Goal: Task Accomplishment & Management: Manage account settings

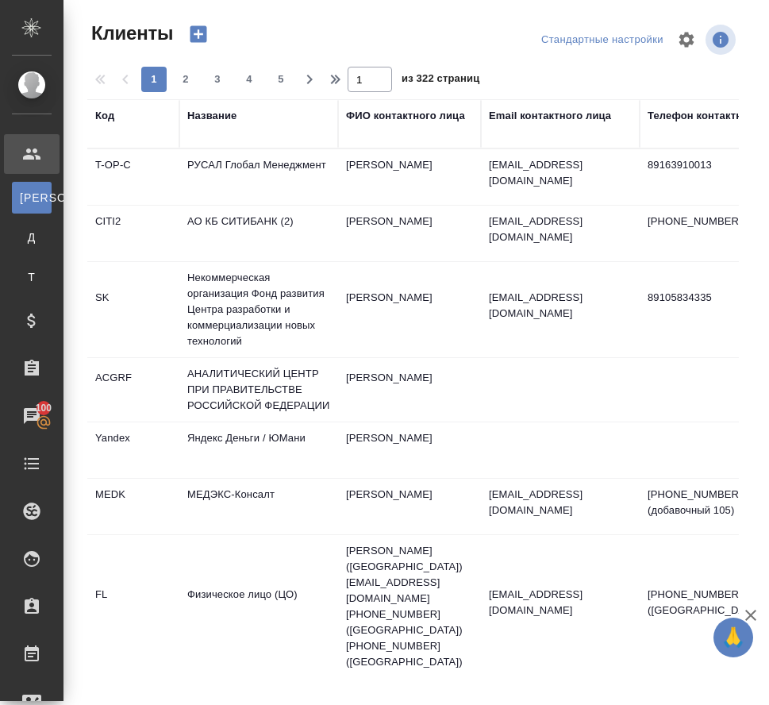
select select "RU"
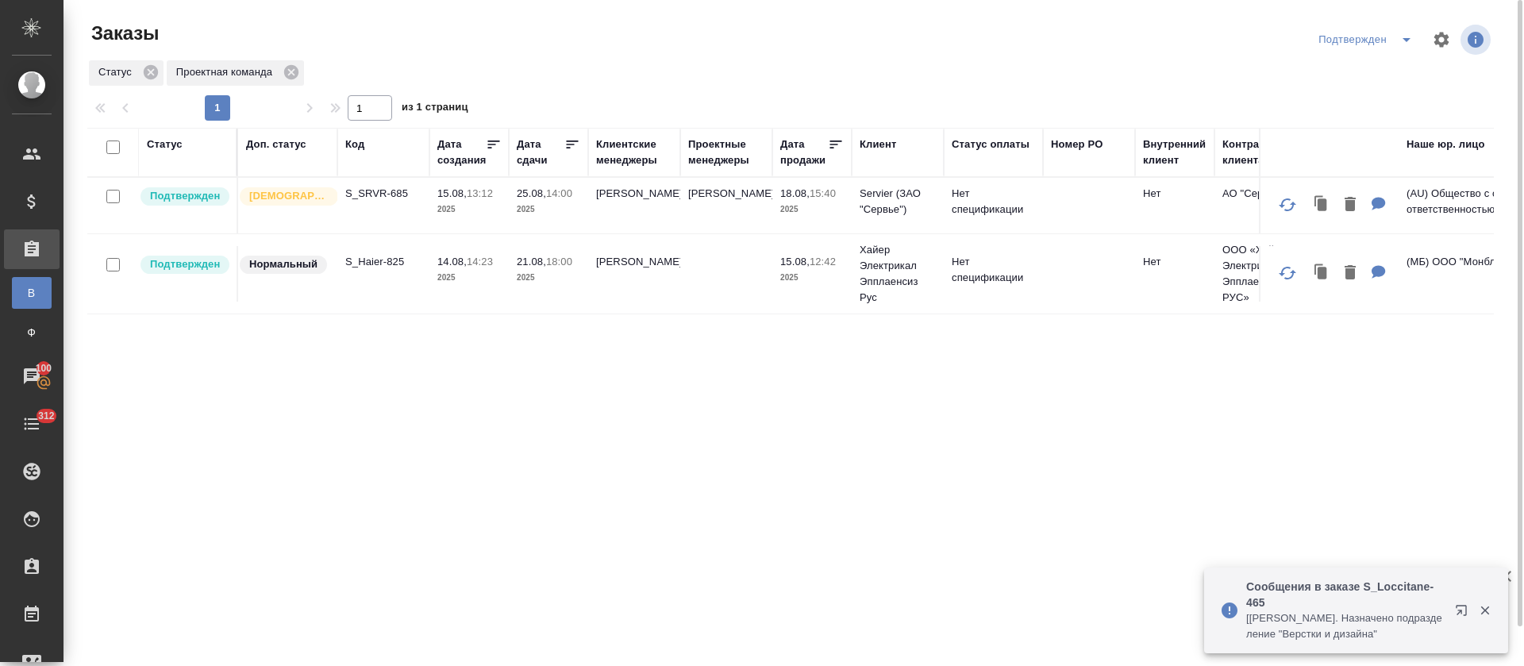
click at [906, 476] on div "Статус Доп. статус Код Дата создания Дата сдачи Клиентские менеджеры Проектные …" at bounding box center [790, 414] width 1407 height 572
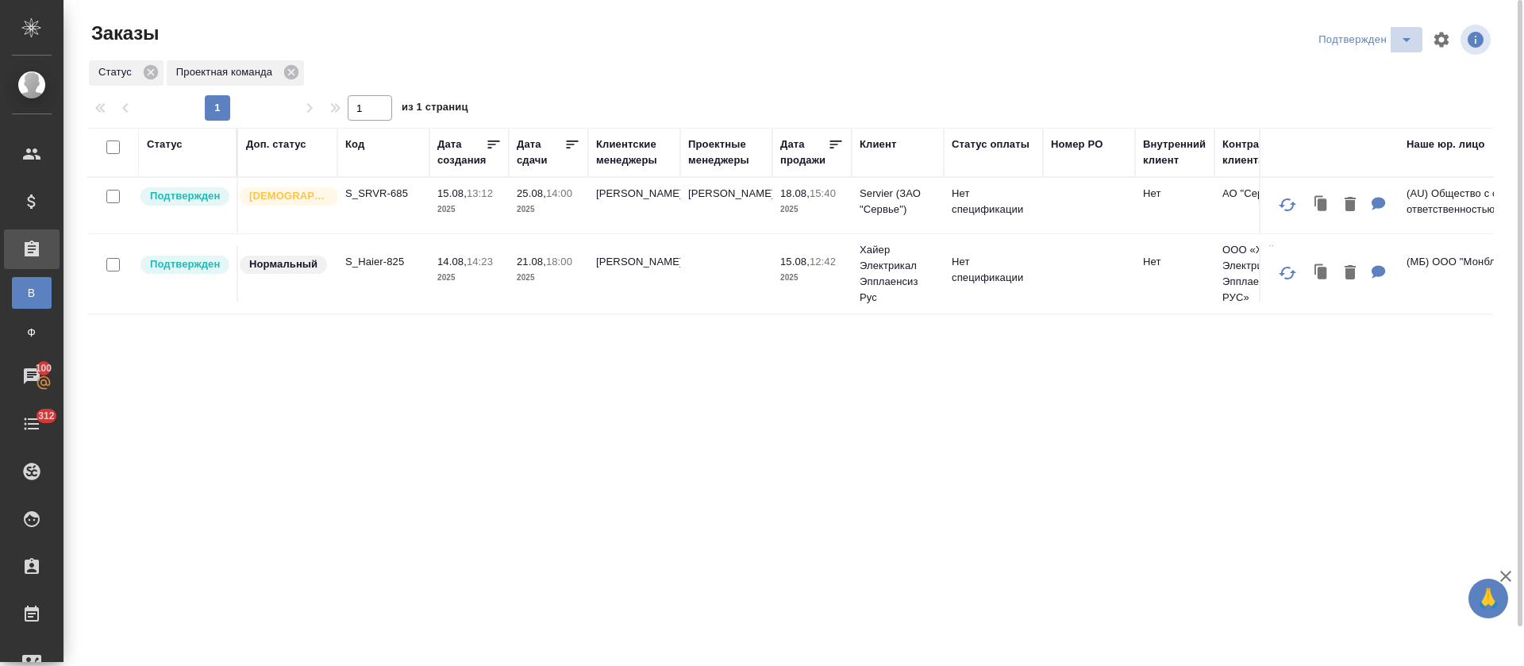
click at [1399, 44] on icon "split button" at bounding box center [1406, 39] width 19 height 19
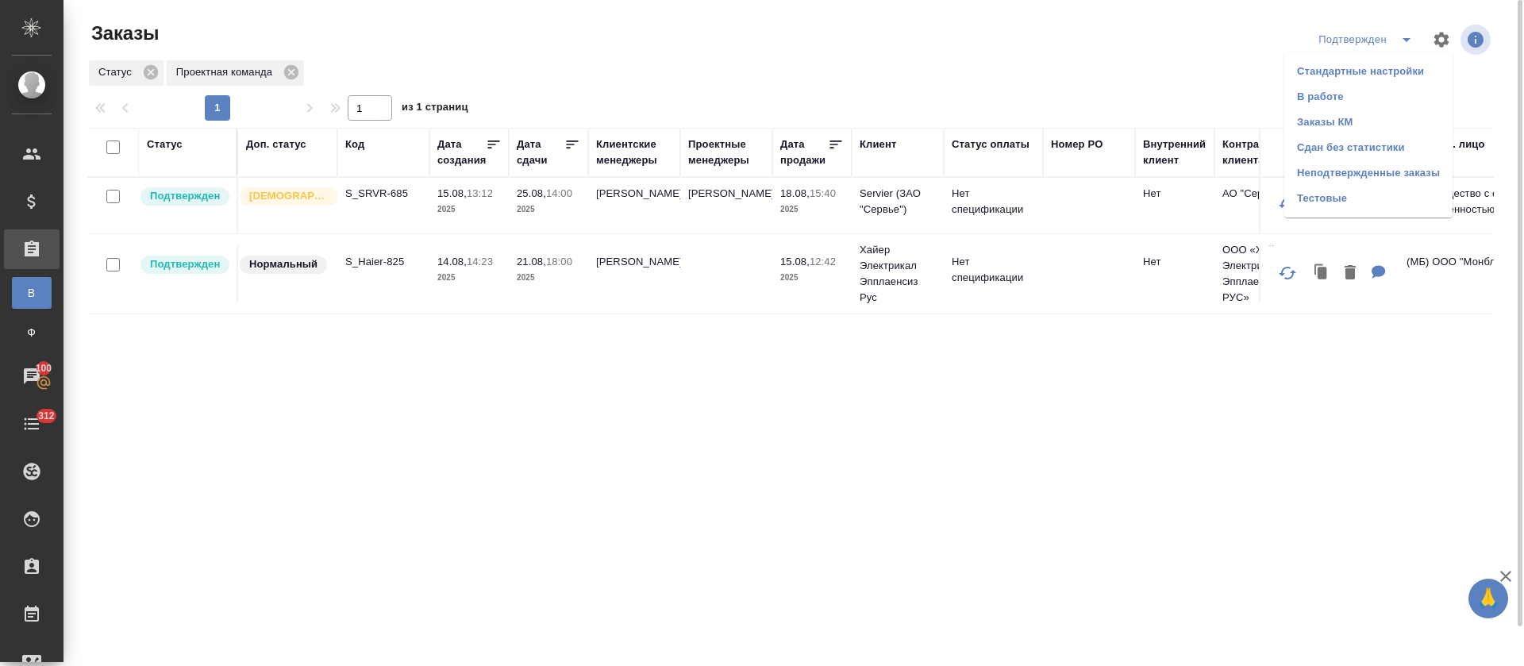
click at [1381, 91] on li "В работе" at bounding box center [1369, 96] width 168 height 25
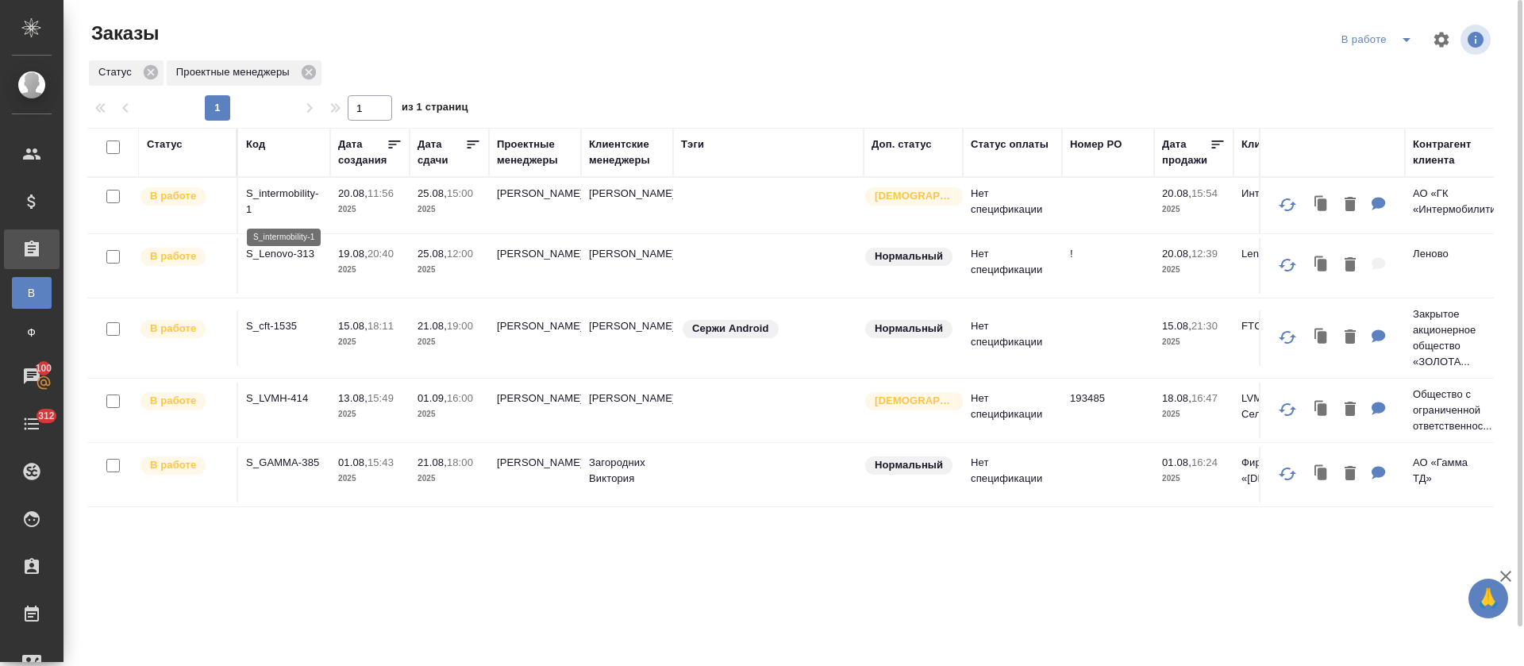
scroll to position [42, 0]
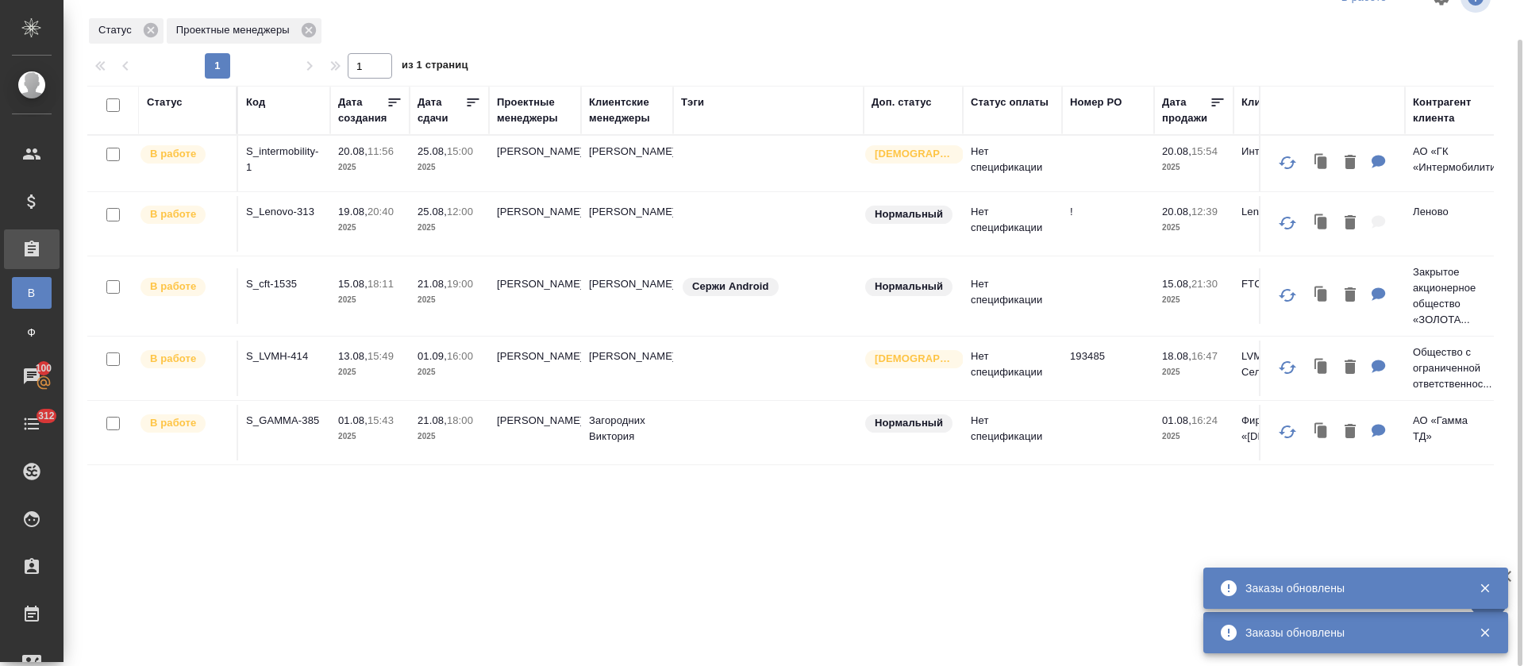
click at [275, 285] on p "S_cft-1535" at bounding box center [284, 284] width 76 height 16
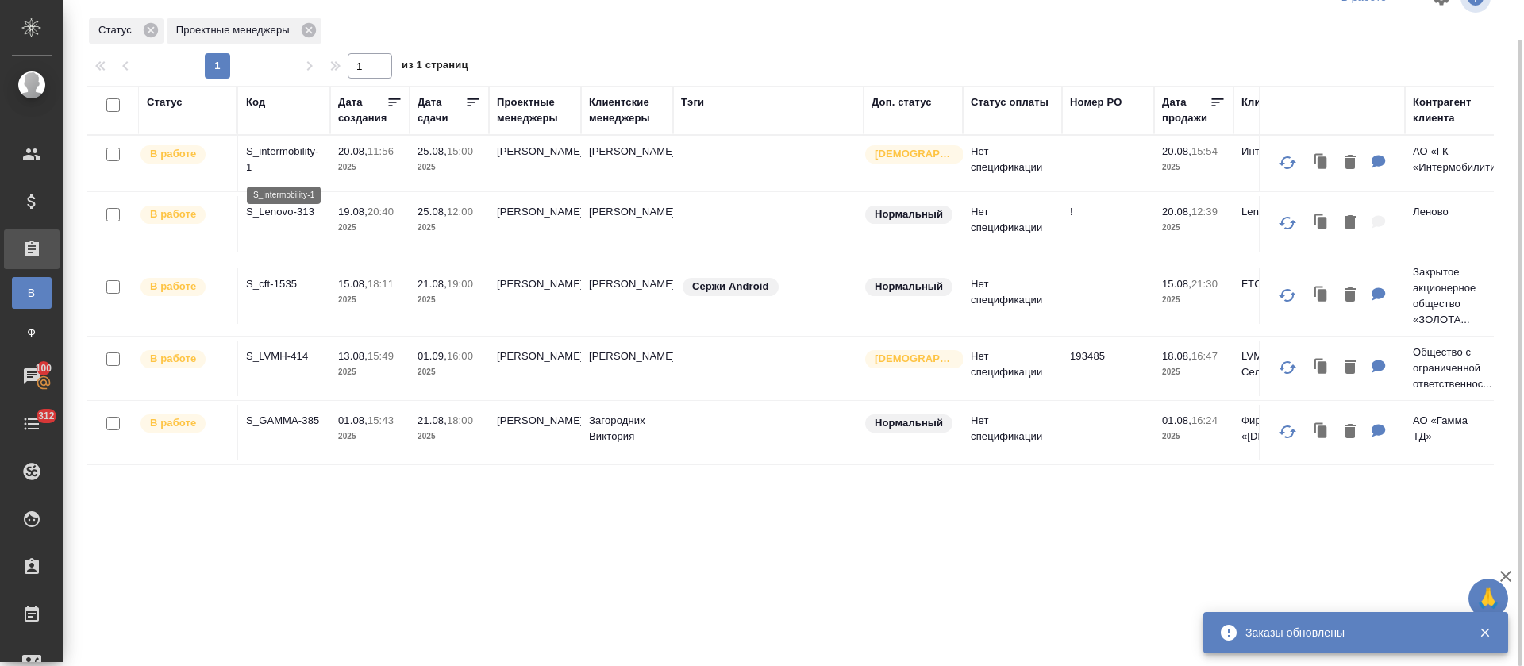
click at [302, 164] on p "S_intermobility-1" at bounding box center [284, 160] width 76 height 32
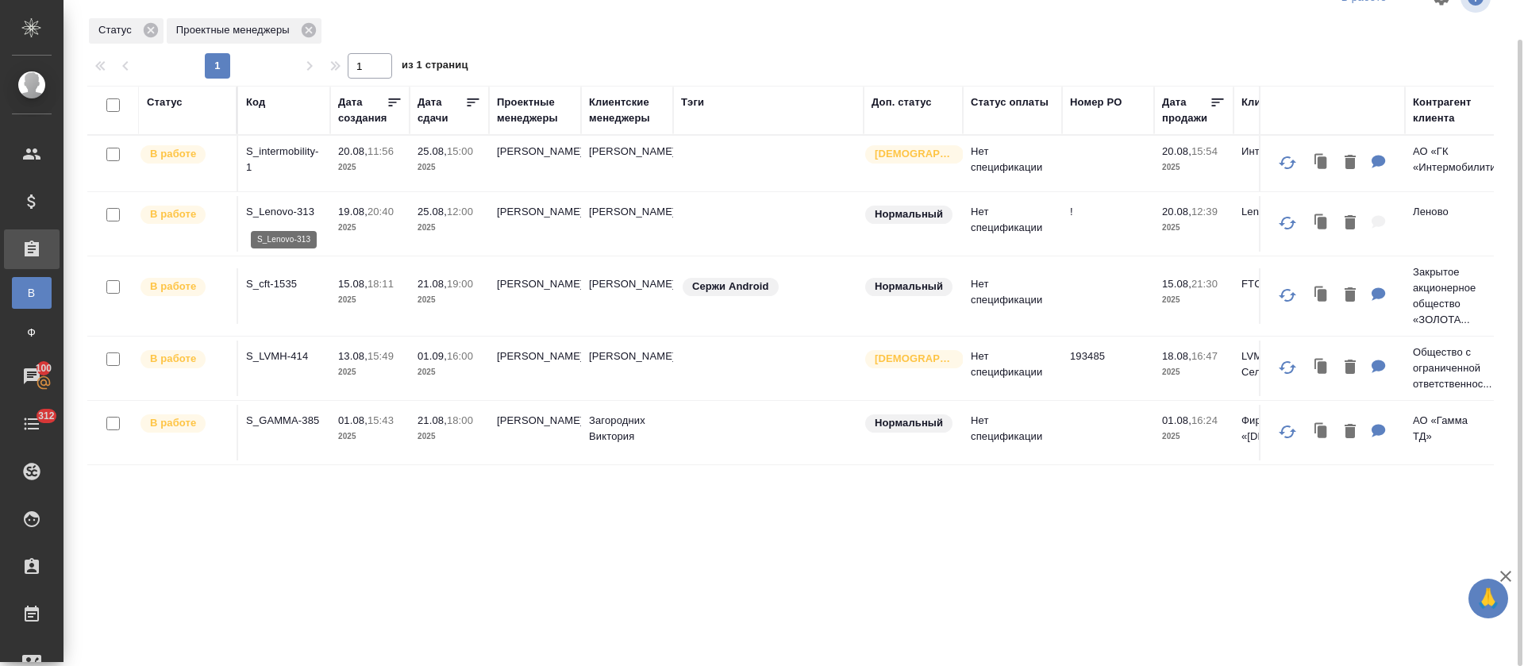
click at [289, 206] on p "S_Lenovo-313" at bounding box center [284, 212] width 76 height 16
click at [285, 360] on p "S_LVMH-414" at bounding box center [284, 357] width 76 height 16
click at [279, 152] on p "S_intermobility-1" at bounding box center [284, 160] width 76 height 32
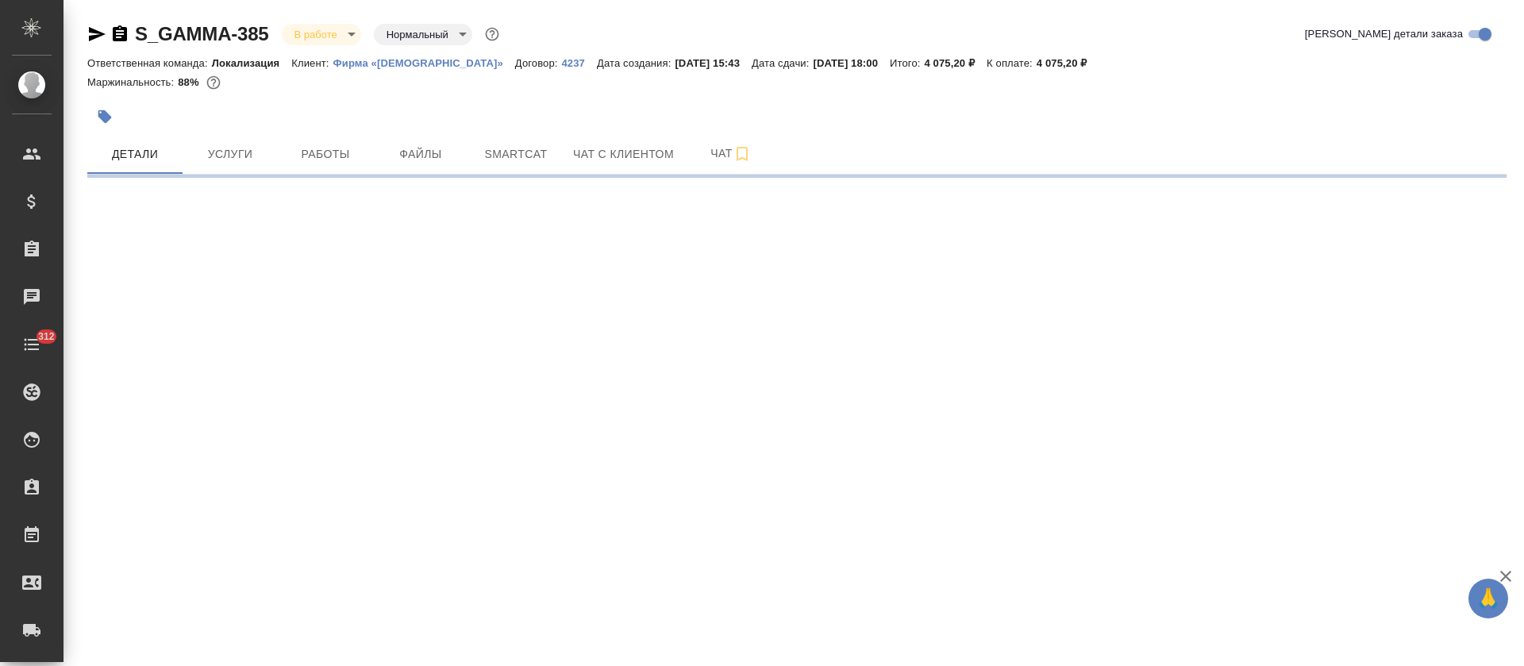
select select "RU"
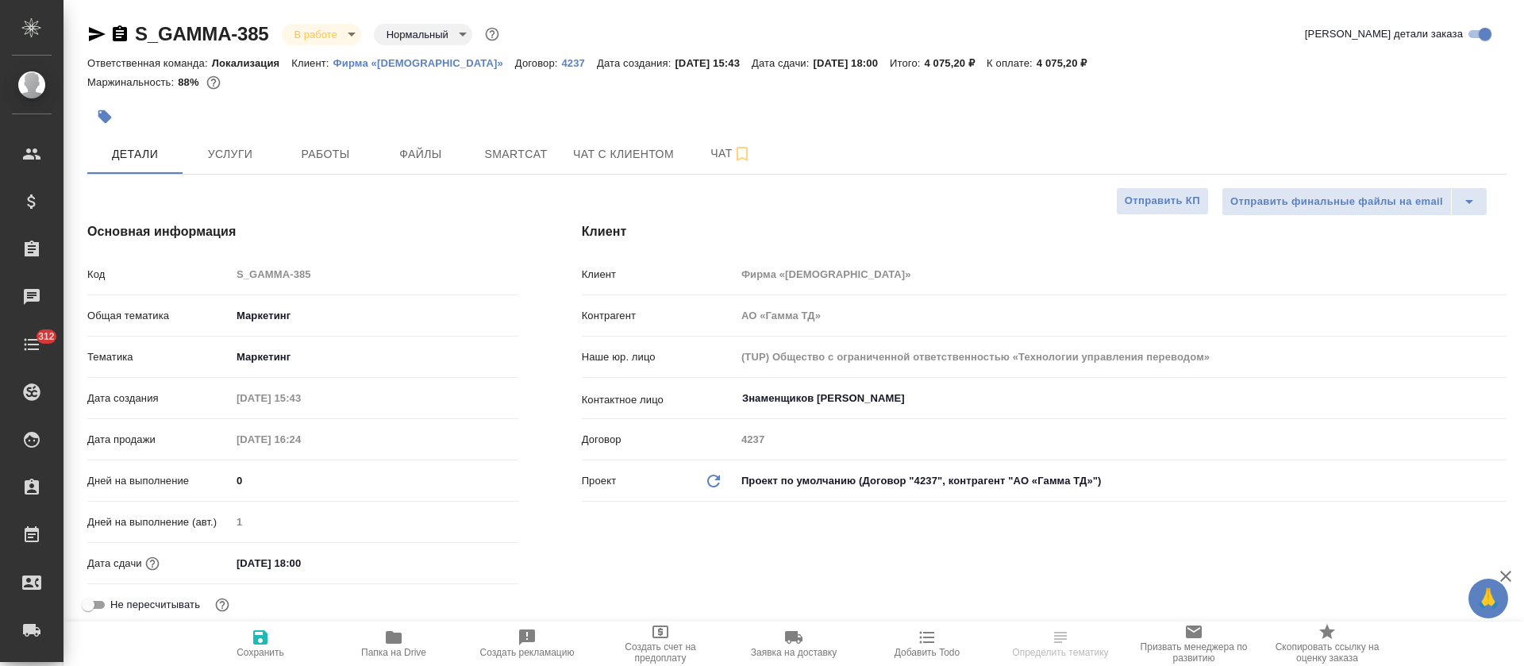
type textarea "x"
type input "[PERSON_NAME]"
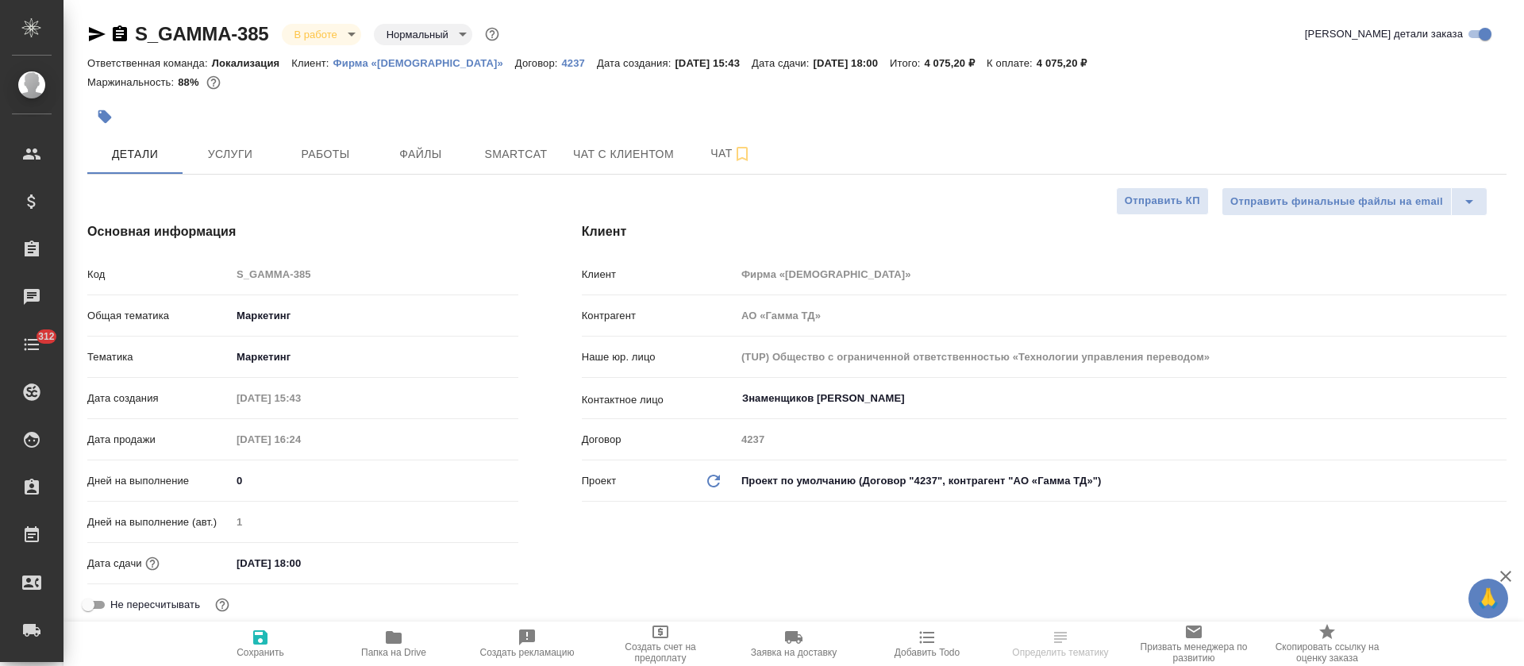
type textarea "x"
click at [317, 151] on span "Работы" at bounding box center [325, 154] width 76 height 20
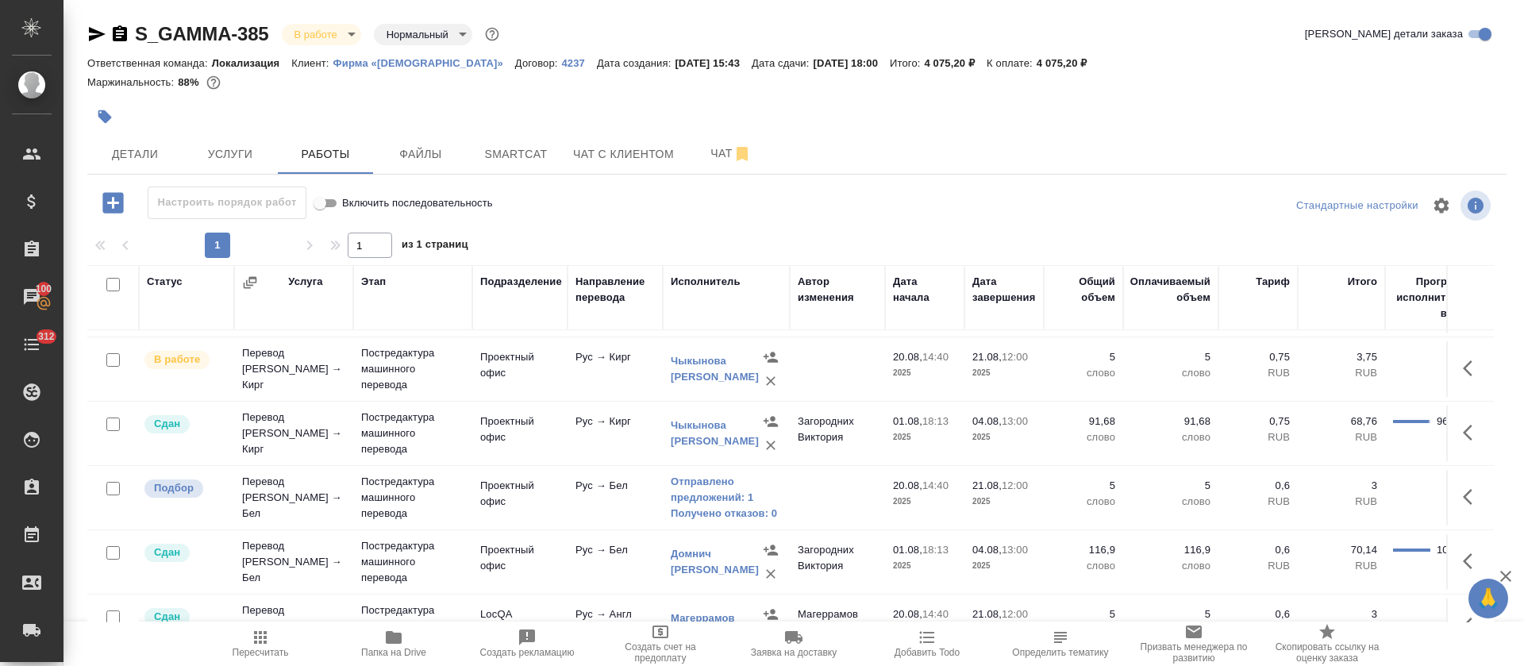
scroll to position [260, 0]
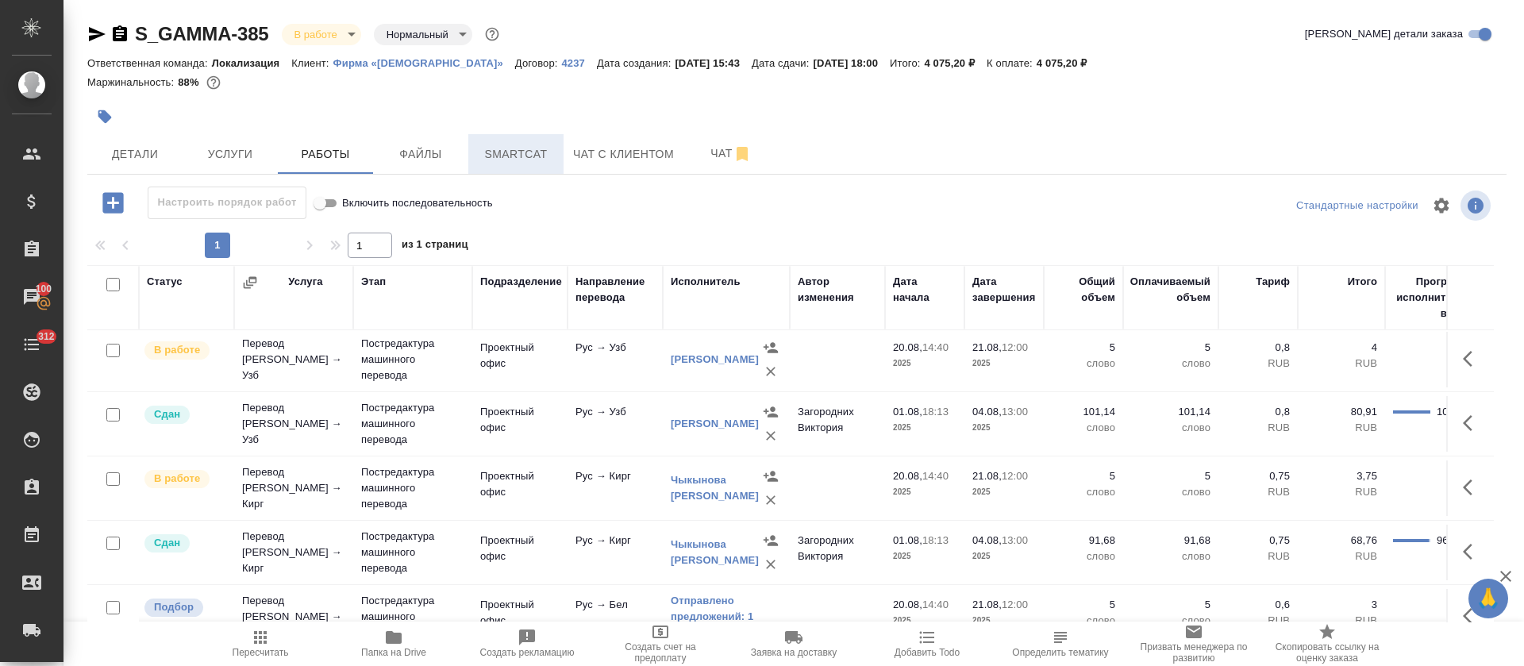
click at [481, 152] on span "Smartcat" at bounding box center [516, 154] width 76 height 20
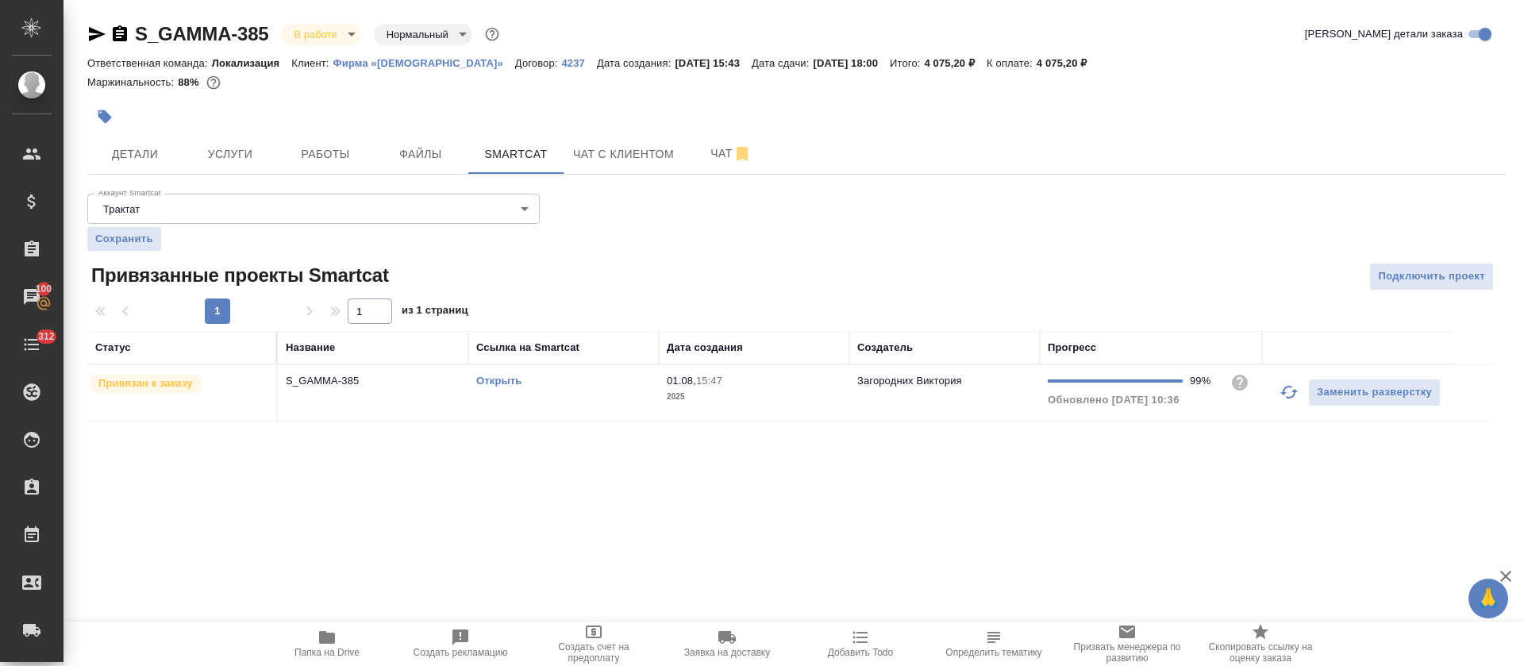
click at [489, 380] on link "Открыть" at bounding box center [498, 381] width 45 height 12
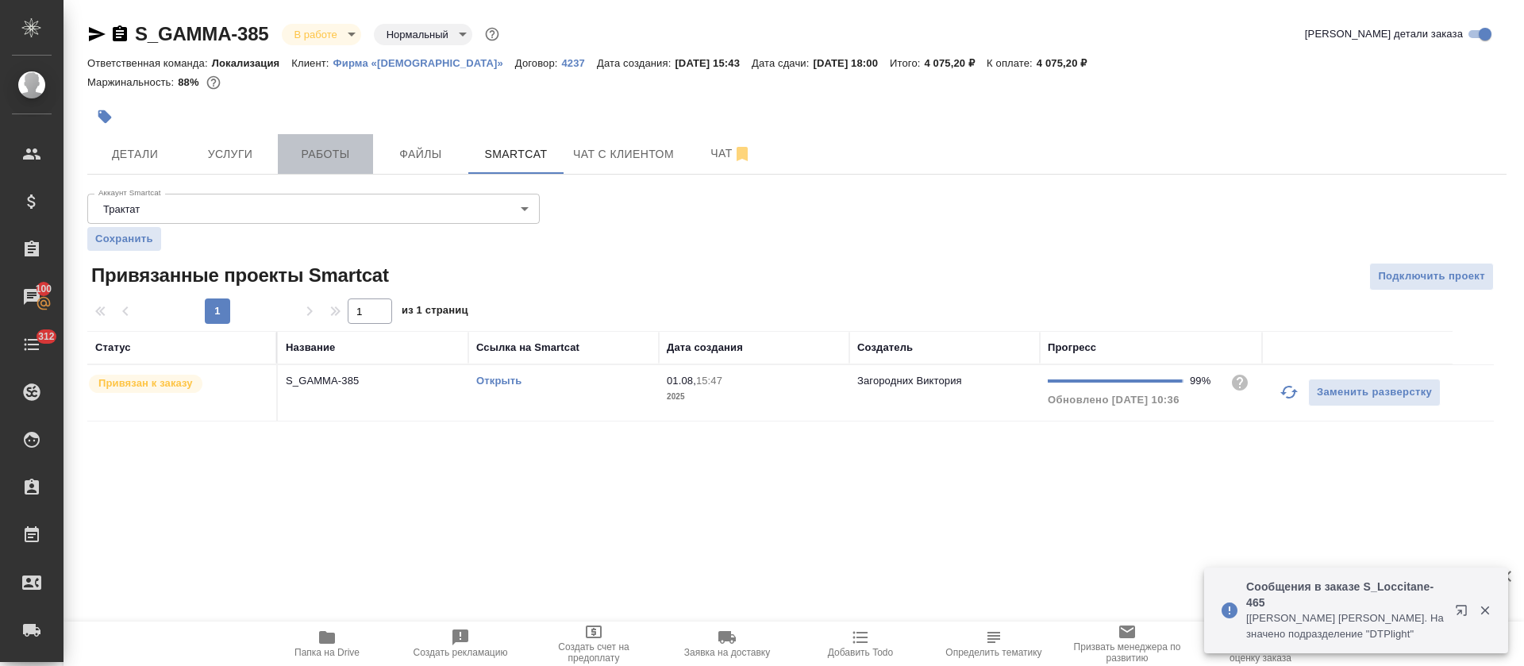
click at [320, 148] on span "Работы" at bounding box center [325, 154] width 76 height 20
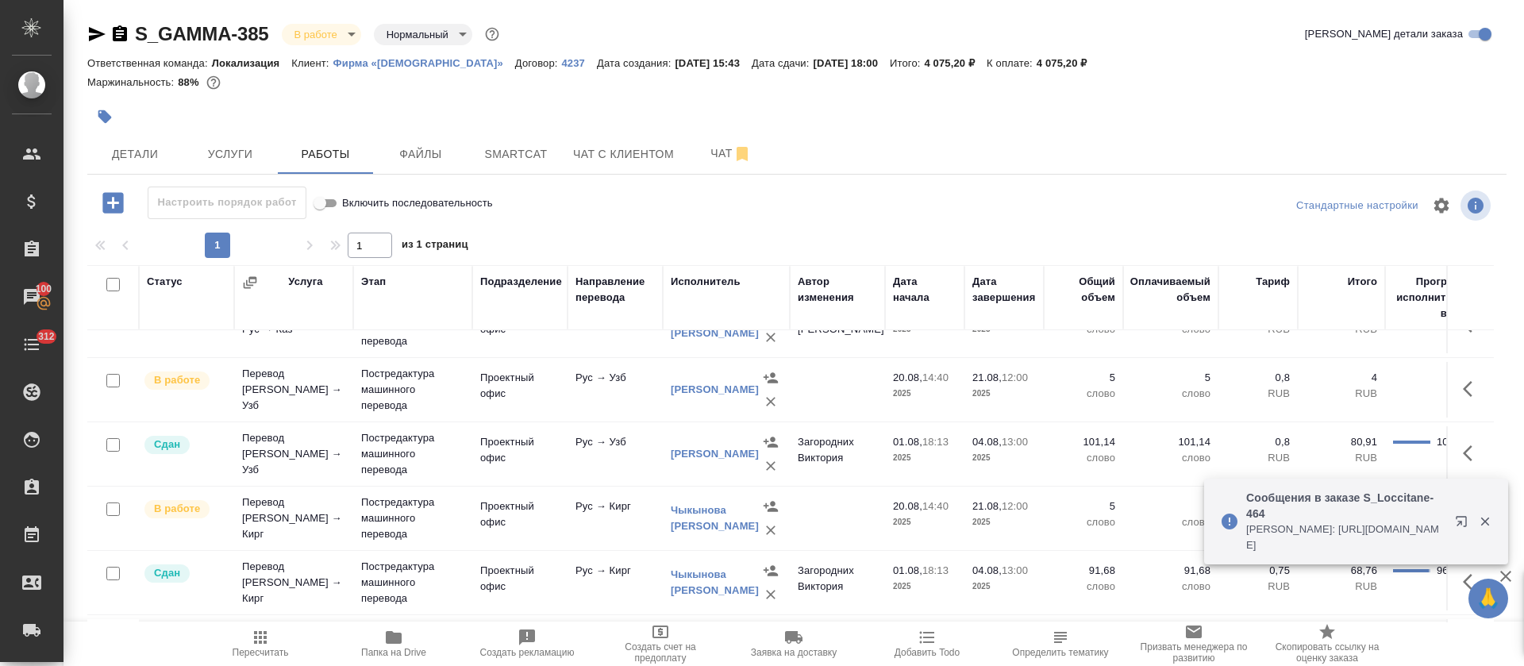
scroll to position [22, 0]
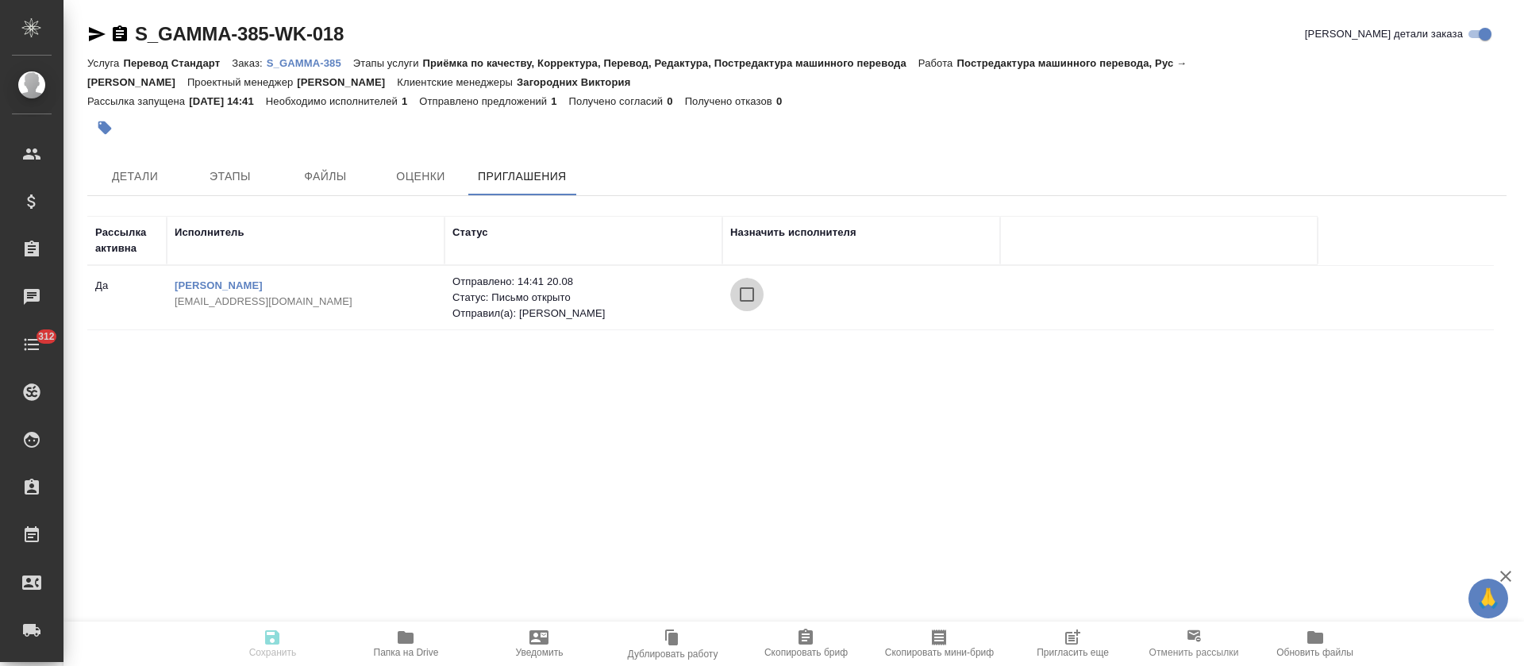
click at [748, 303] on input "checkbox" at bounding box center [746, 294] width 33 height 33
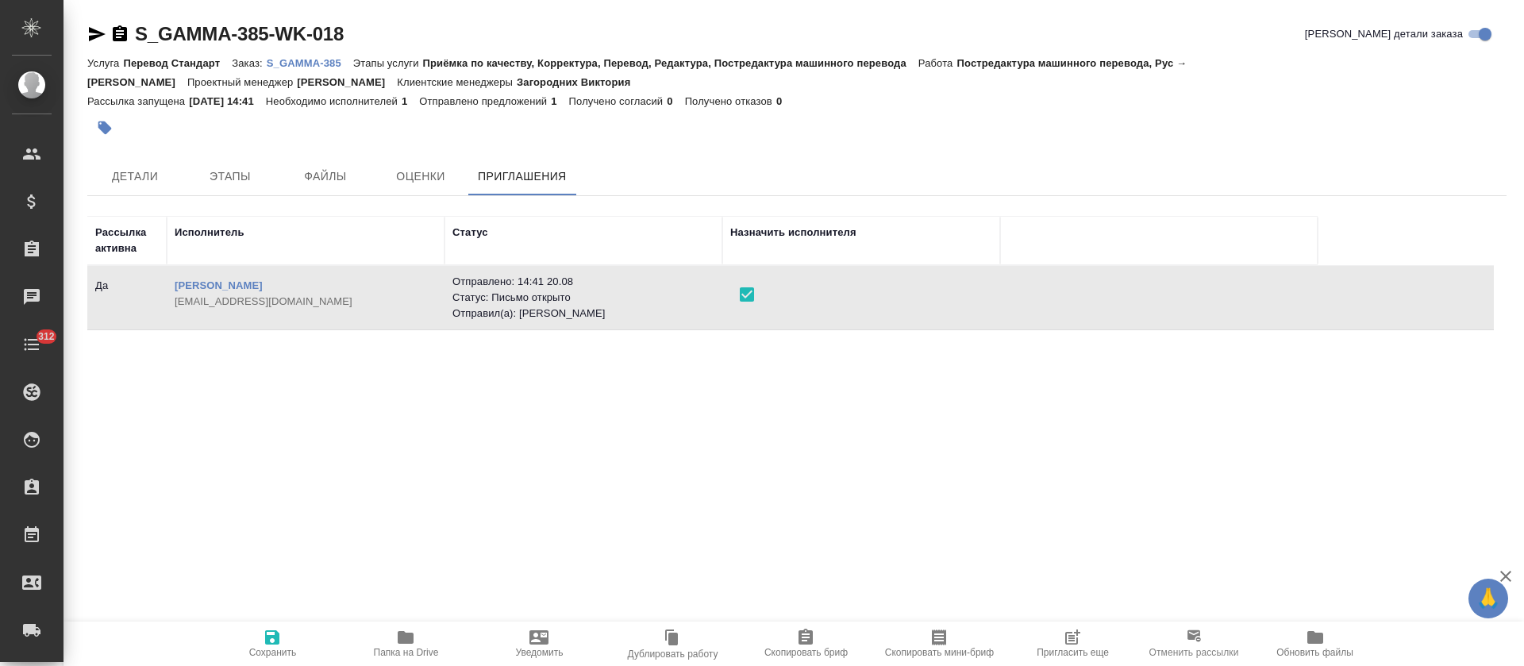
click at [253, 638] on span "Сохранить" at bounding box center [272, 643] width 114 height 30
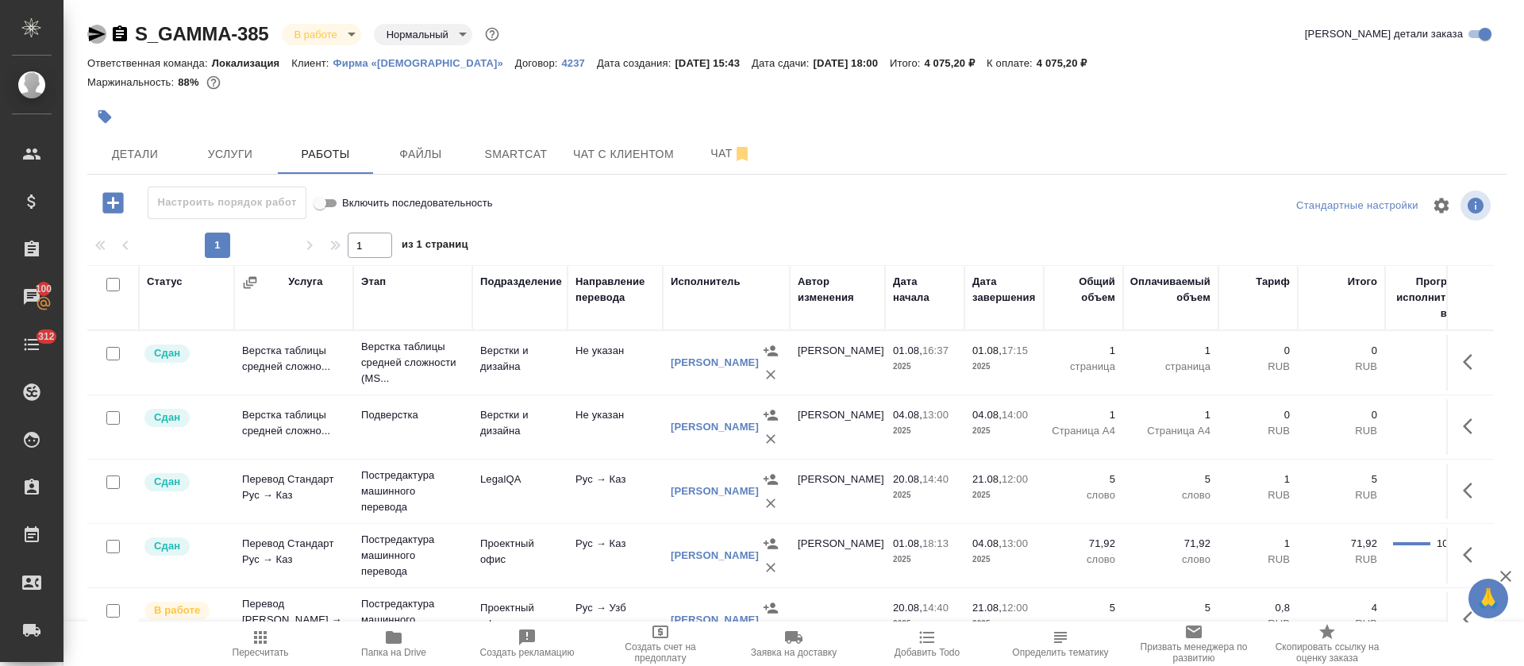
drag, startPoint x: 96, startPoint y: 33, endPoint x: 237, endPoint y: 117, distance: 164.1
click at [95, 34] on icon "button" at bounding box center [96, 34] width 19 height 19
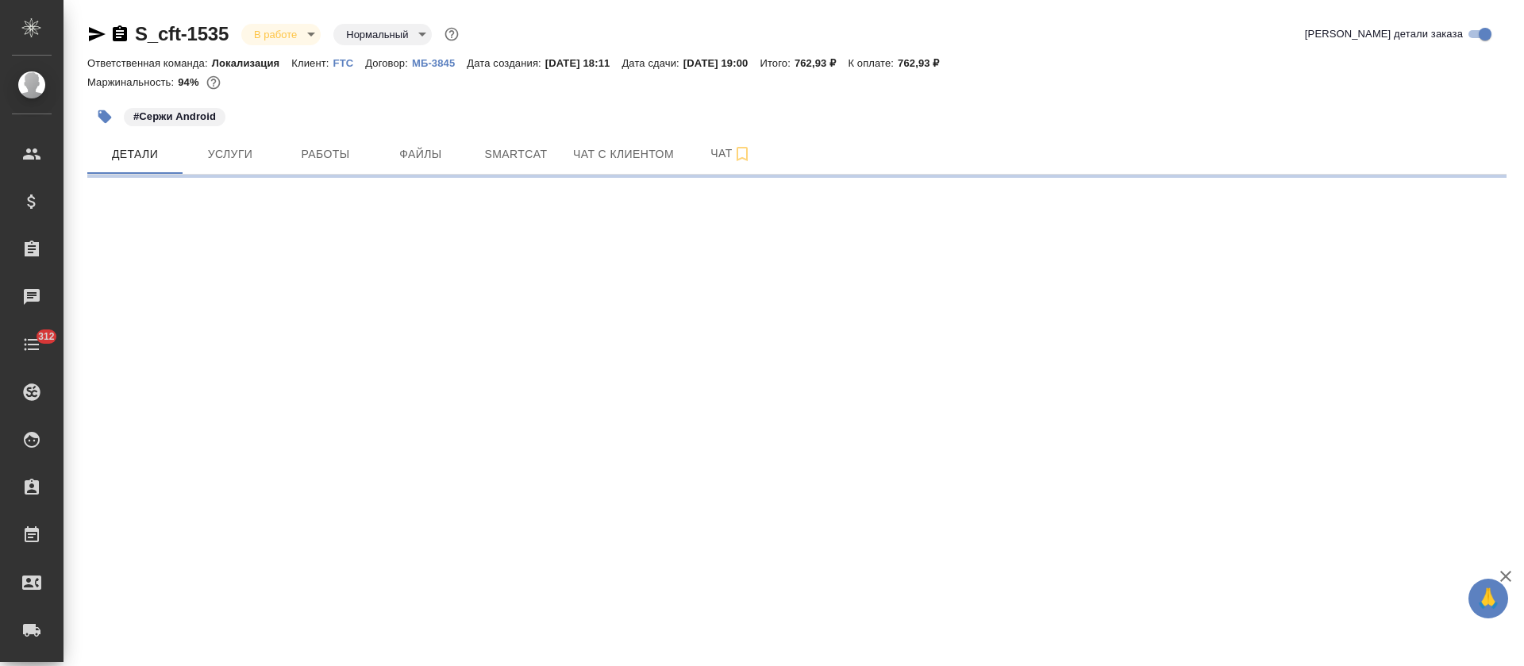
click at [91, 31] on icon "button" at bounding box center [97, 34] width 17 height 14
select select "RU"
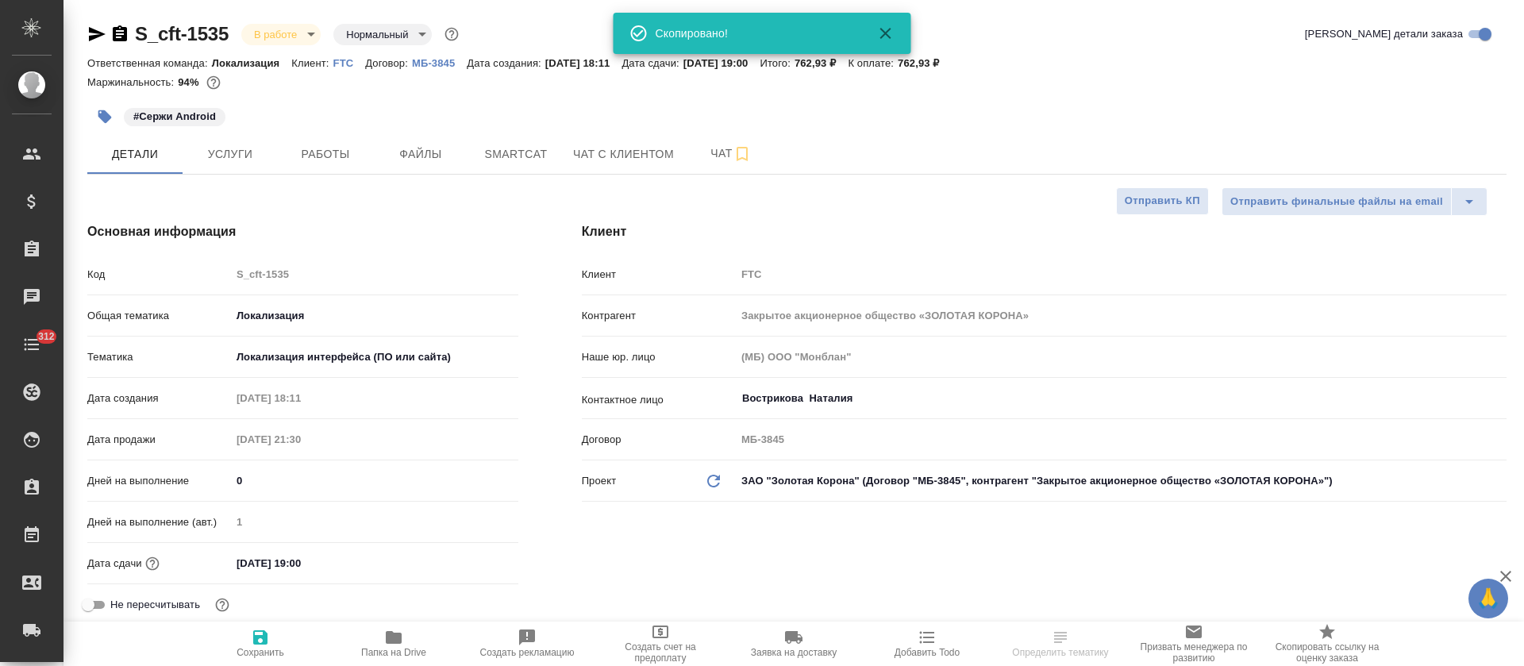
type textarea "x"
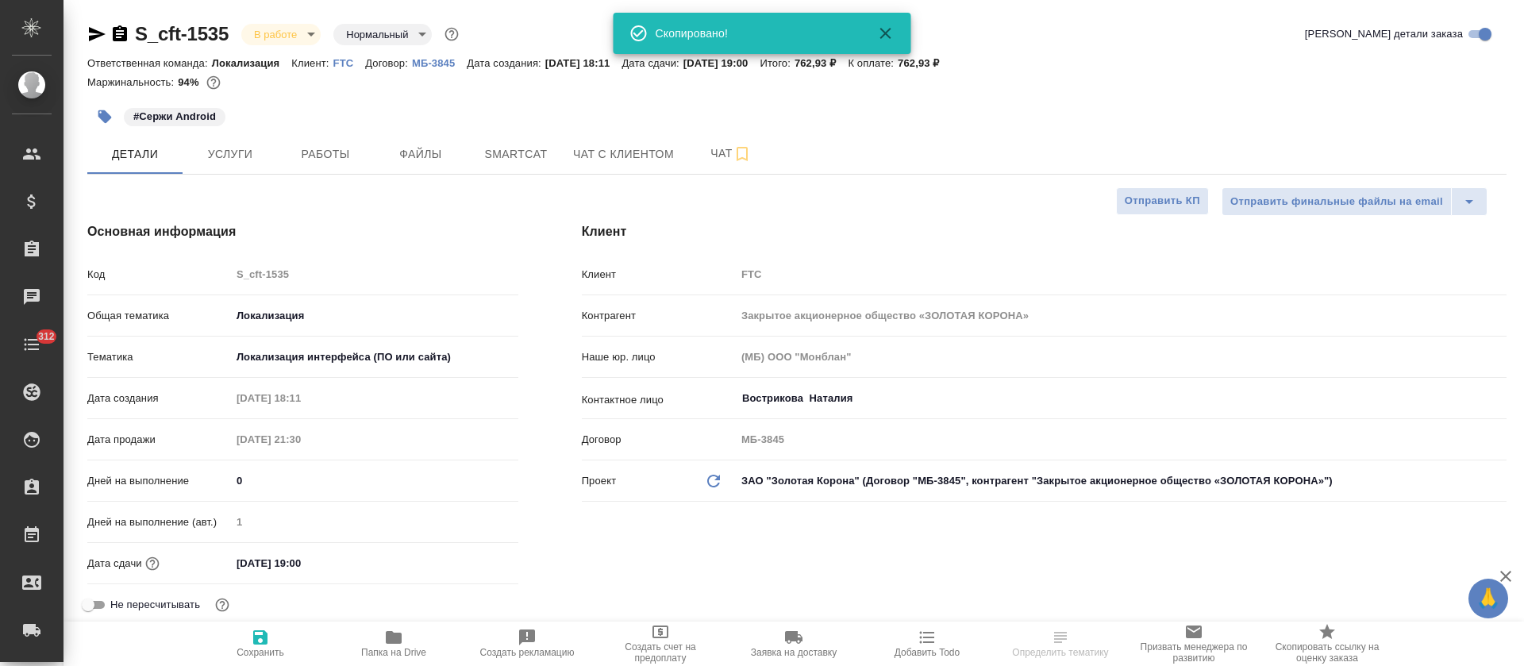
type textarea "x"
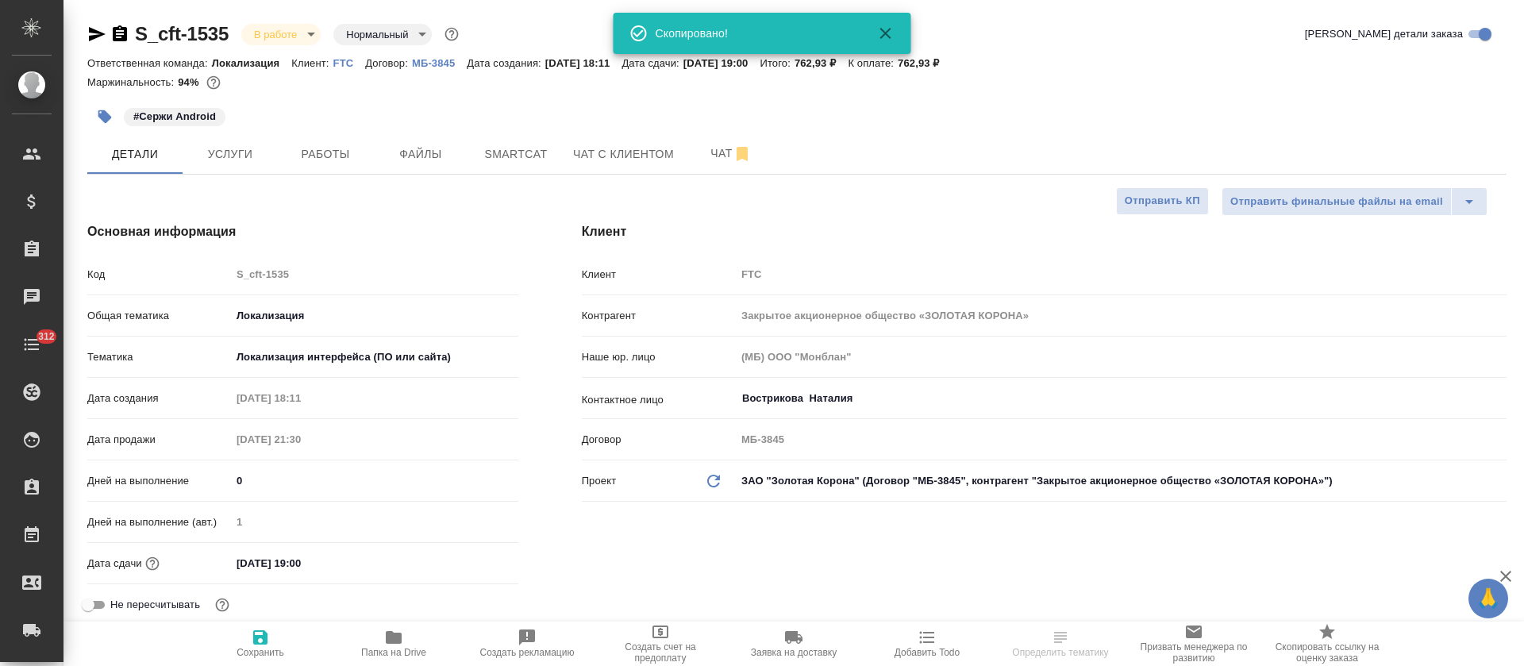
type textarea "x"
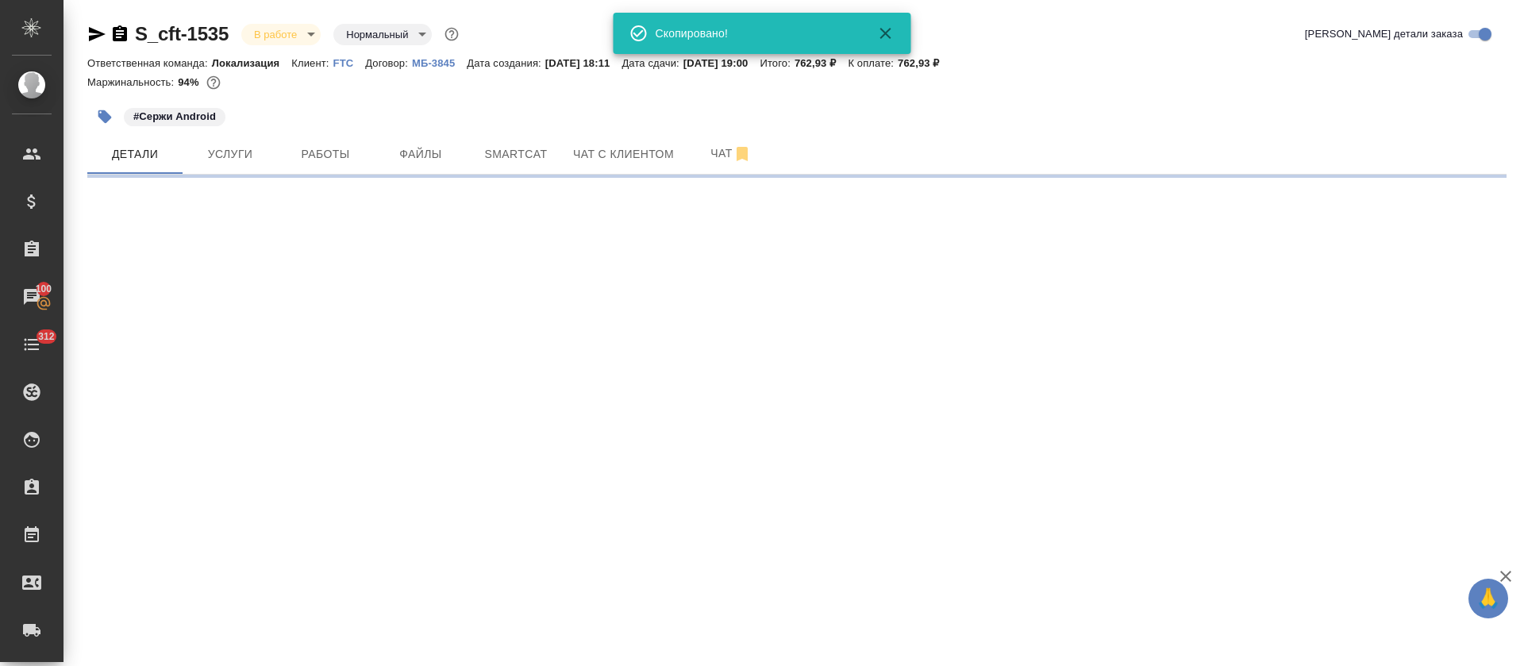
select select "RU"
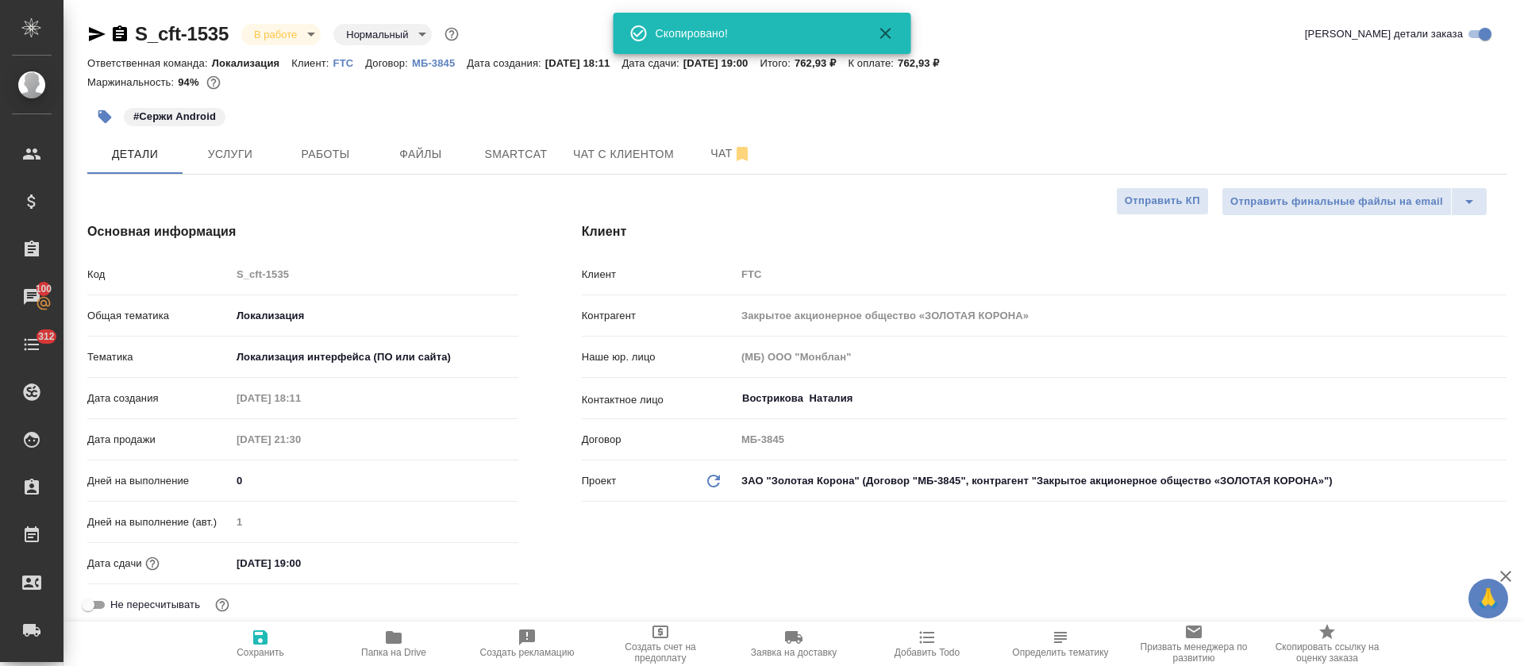
type textarea "x"
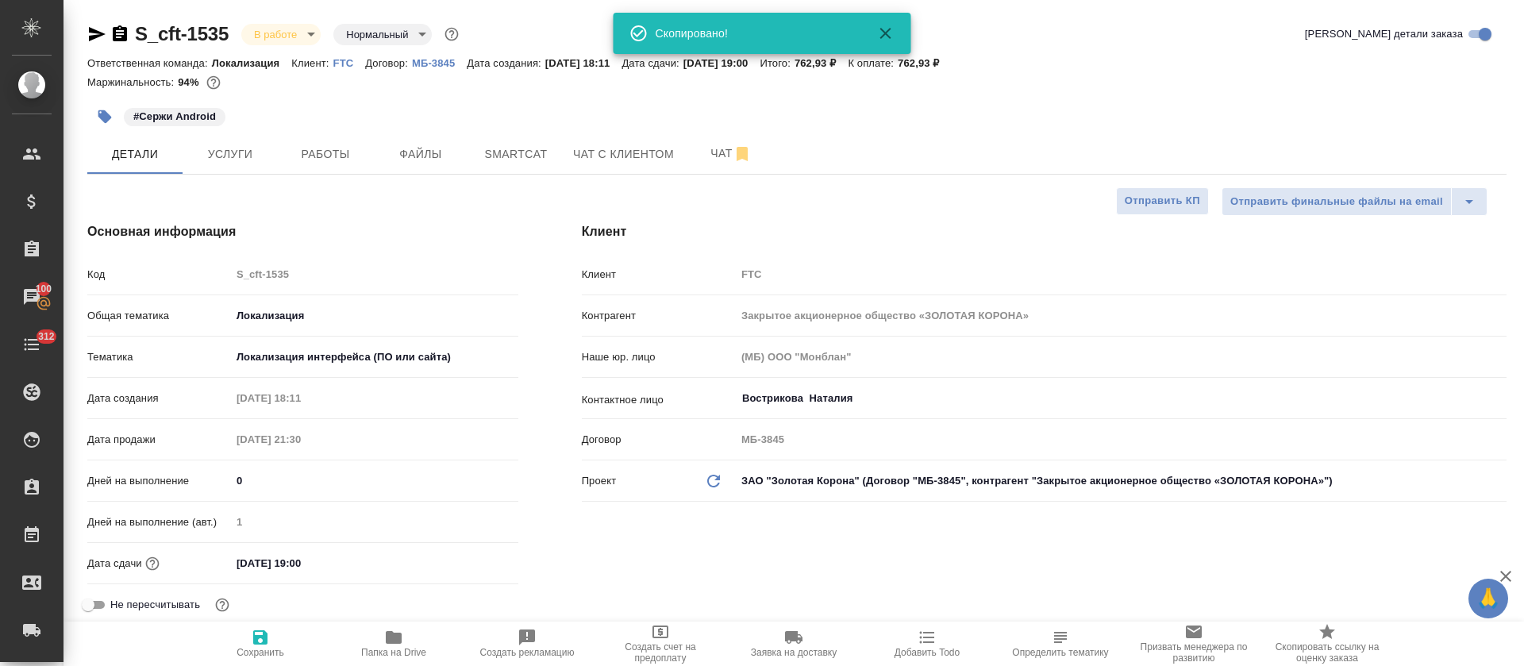
type textarea "x"
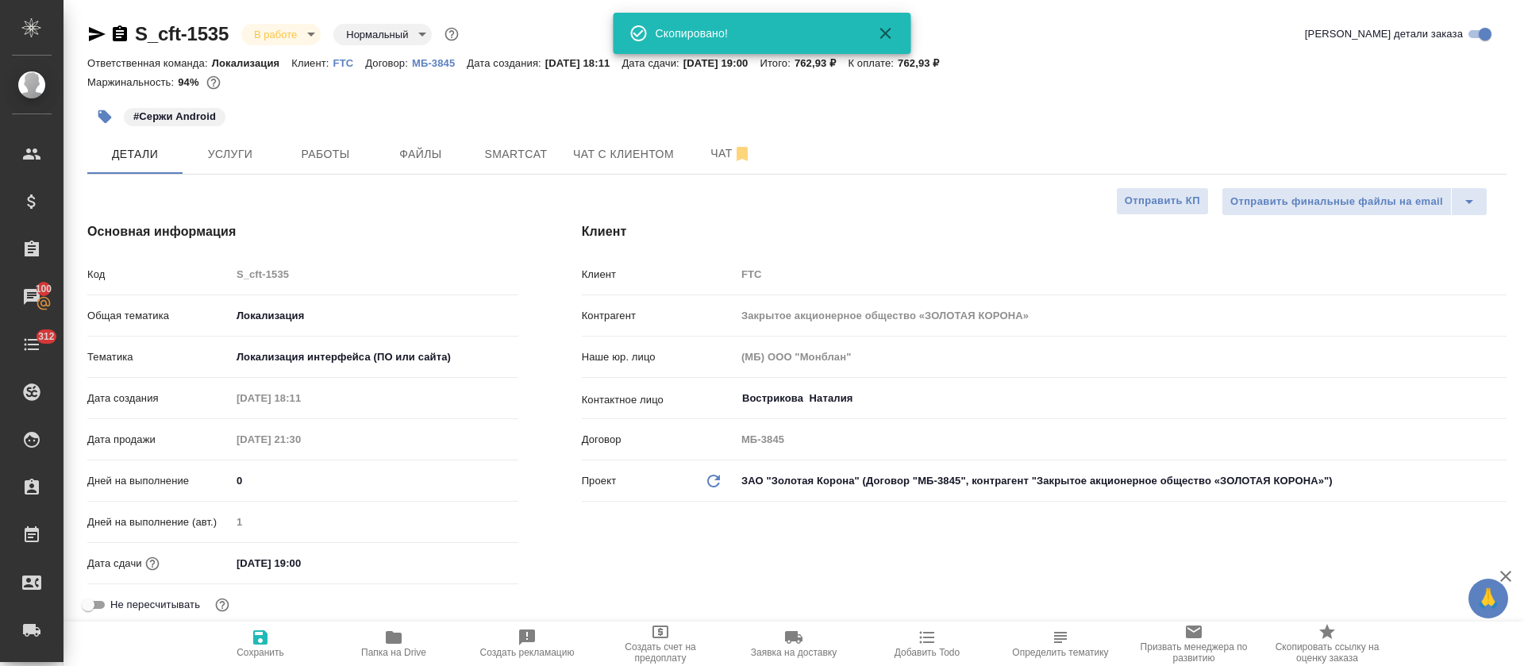
type textarea "x"
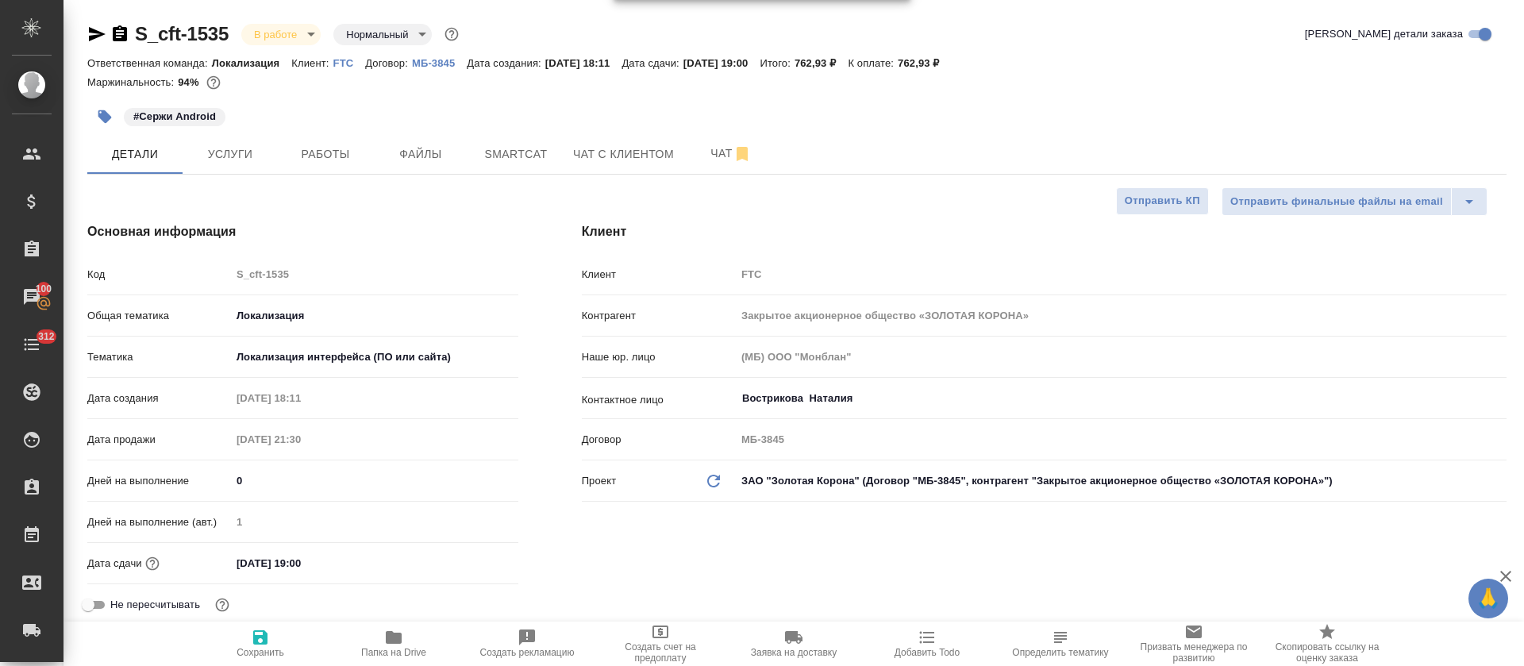
scroll to position [715, 0]
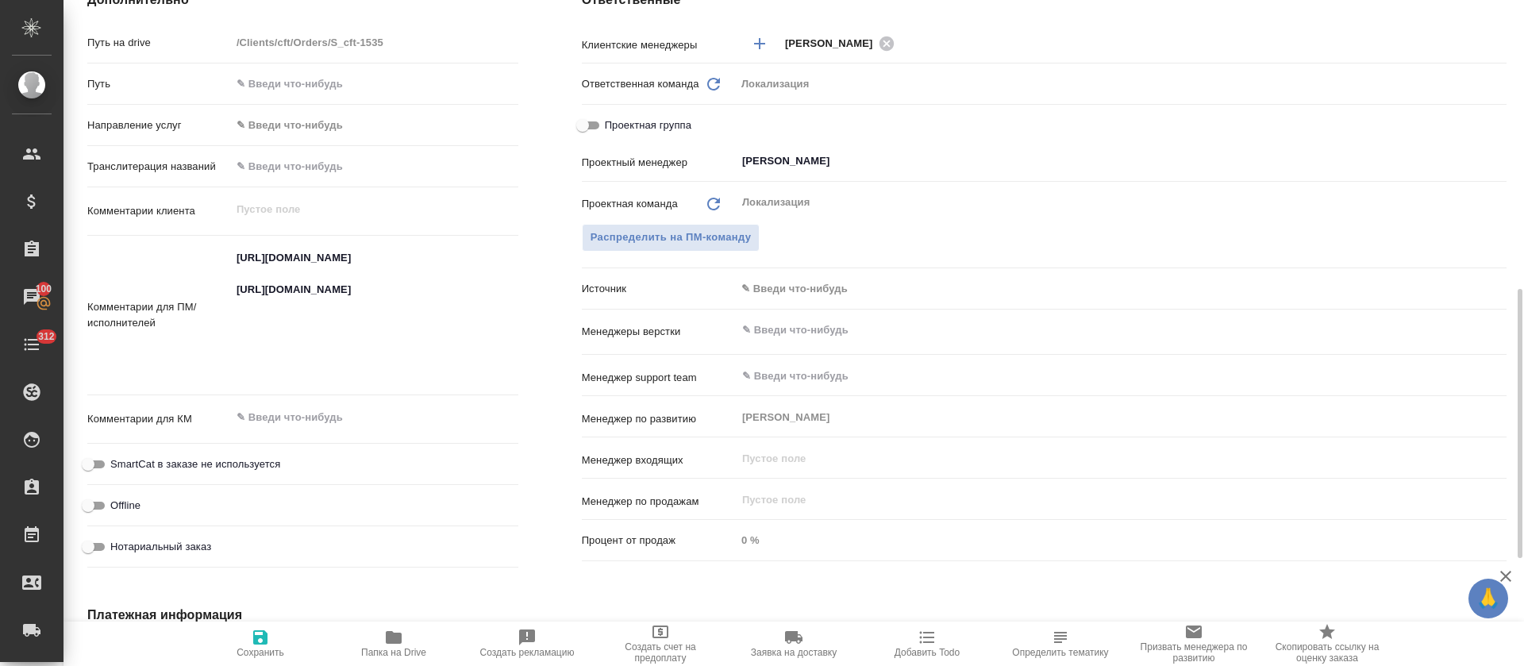
type textarea "x"
click at [315, 284] on textarea "https://smartcat.com/projects/64c78566-ebcf-4faf-9644-26ca342ce695/files?target…" at bounding box center [374, 314] width 287 height 138
click at [315, 284] on textarea "https://smartcat.com/projects/64c78566-ebcf-4faf-9644-26ca342ce695/files?target…" at bounding box center [375, 314] width 286 height 138
type textarea "x"
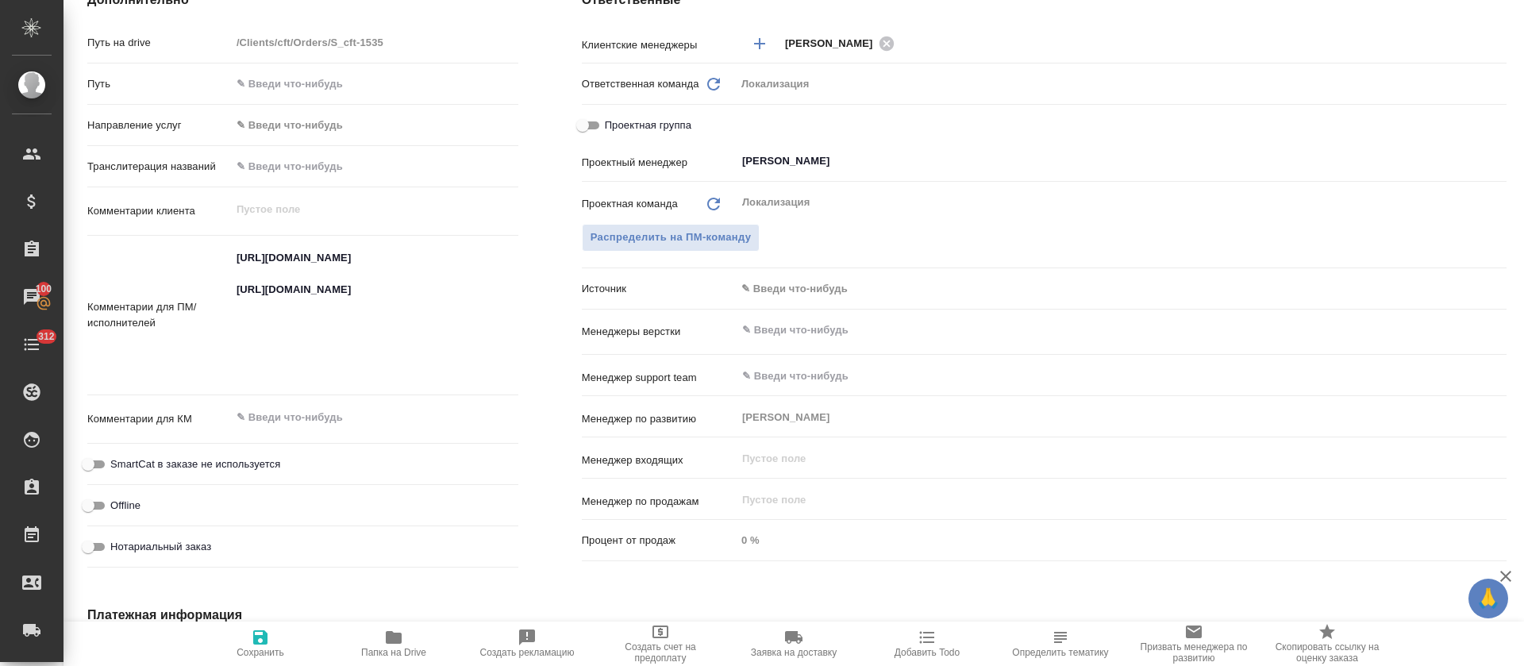
type textarea "x"
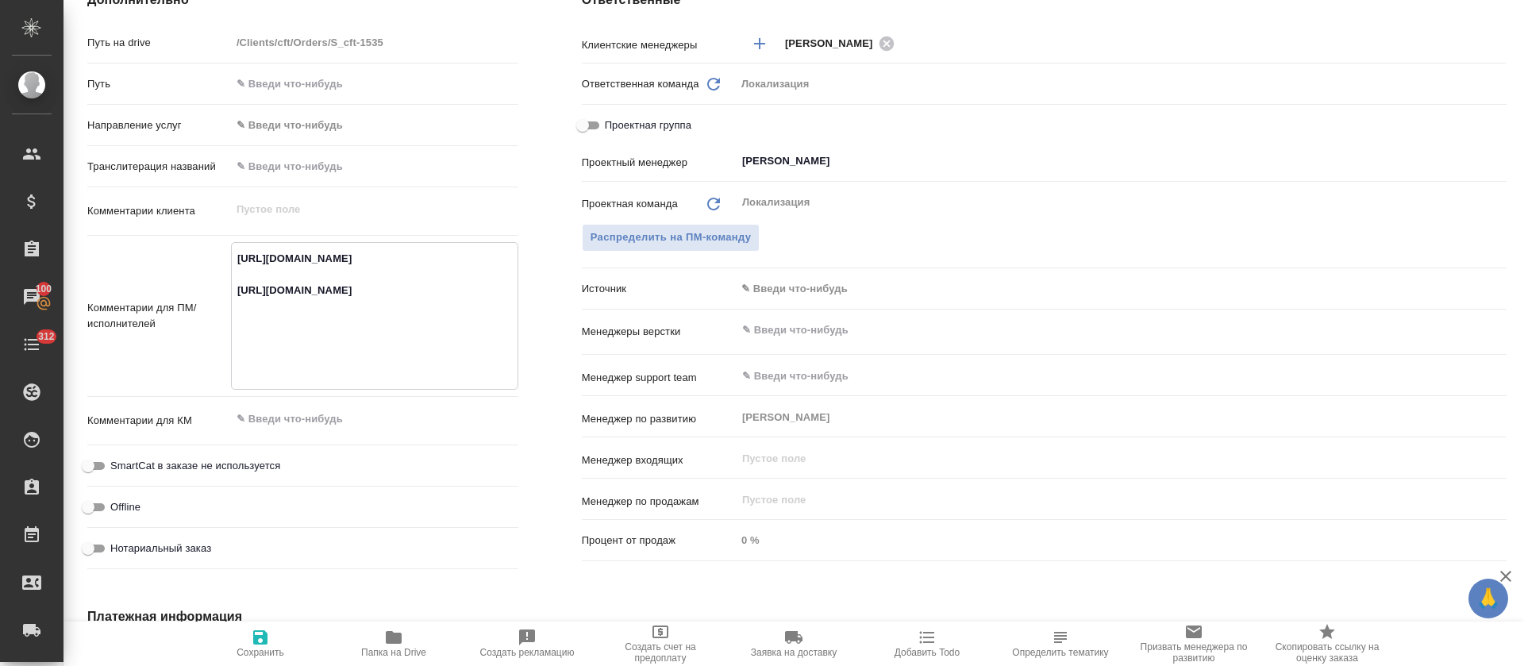
click at [344, 360] on textarea "https://smartcat.com/projects/64c78566-ebcf-4faf-9644-26ca342ce695/files?target…" at bounding box center [375, 314] width 286 height 138
type textarea "x"
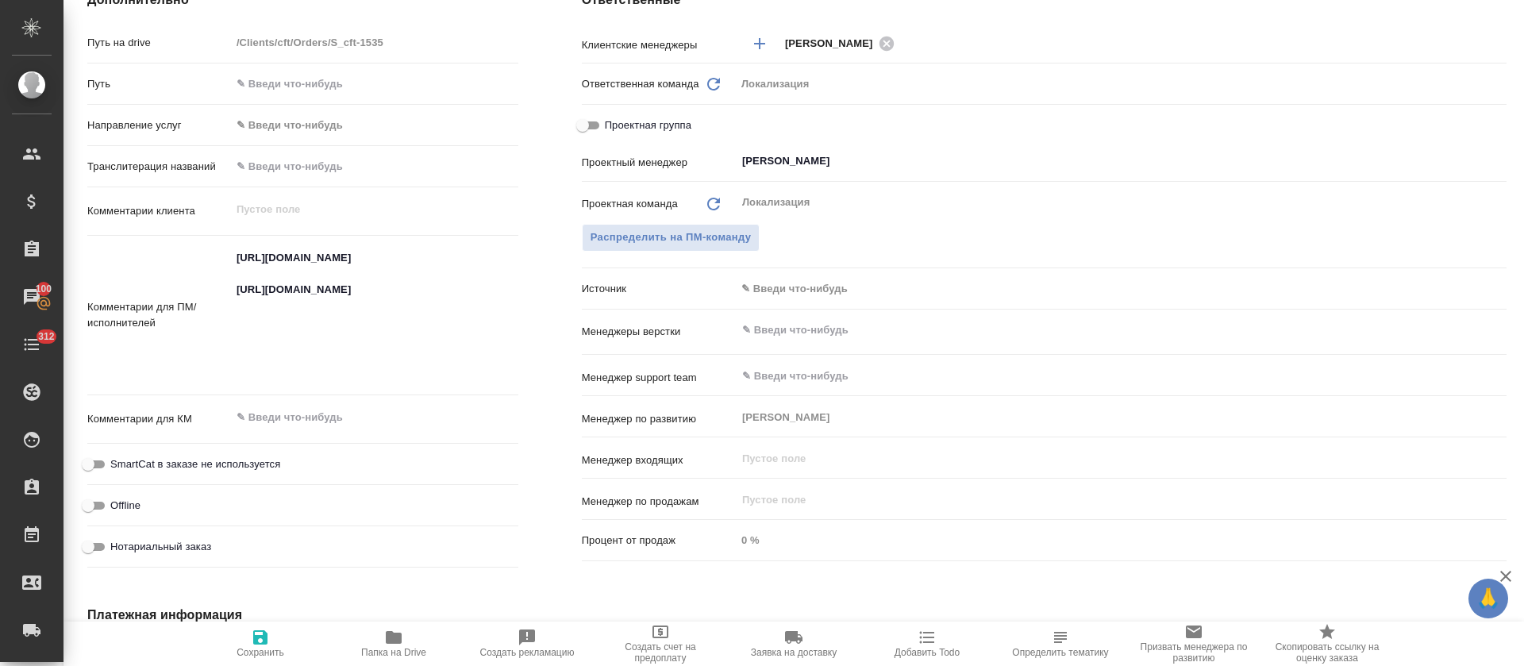
type textarea "x"
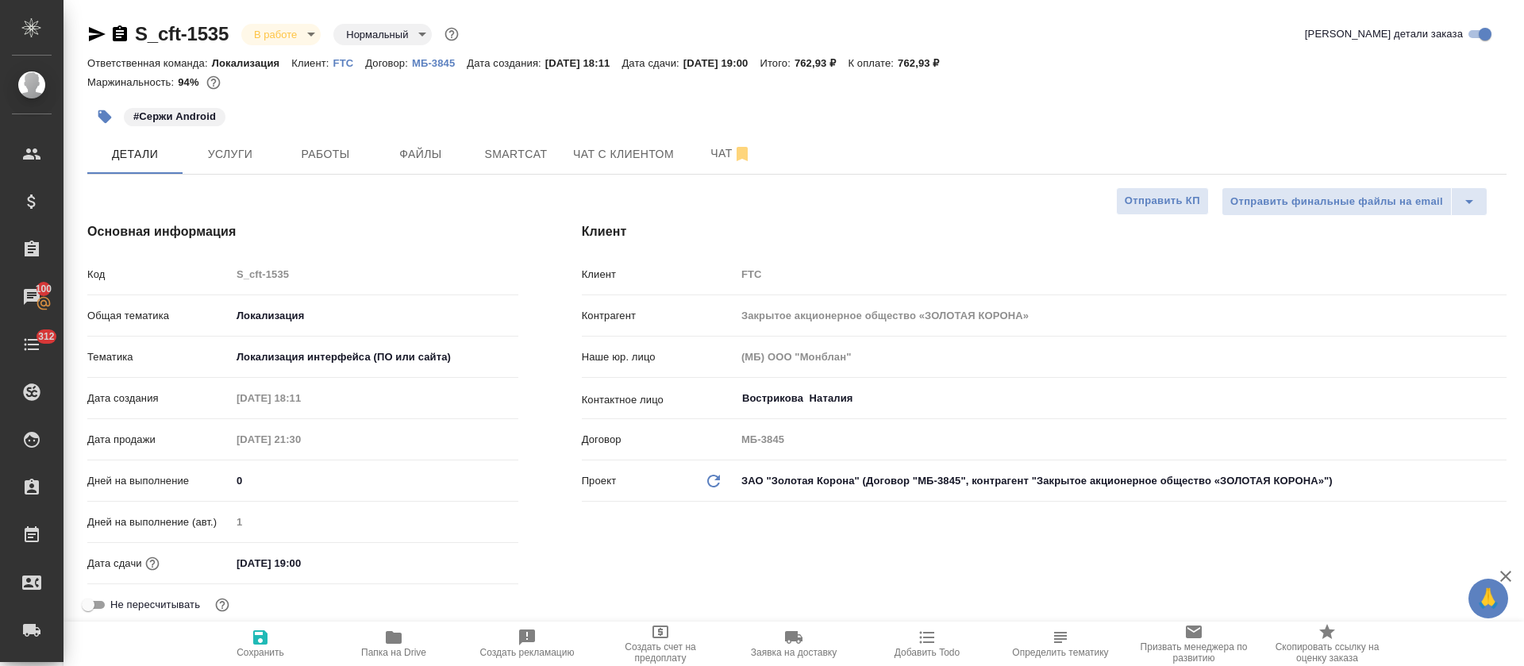
type textarea "x"
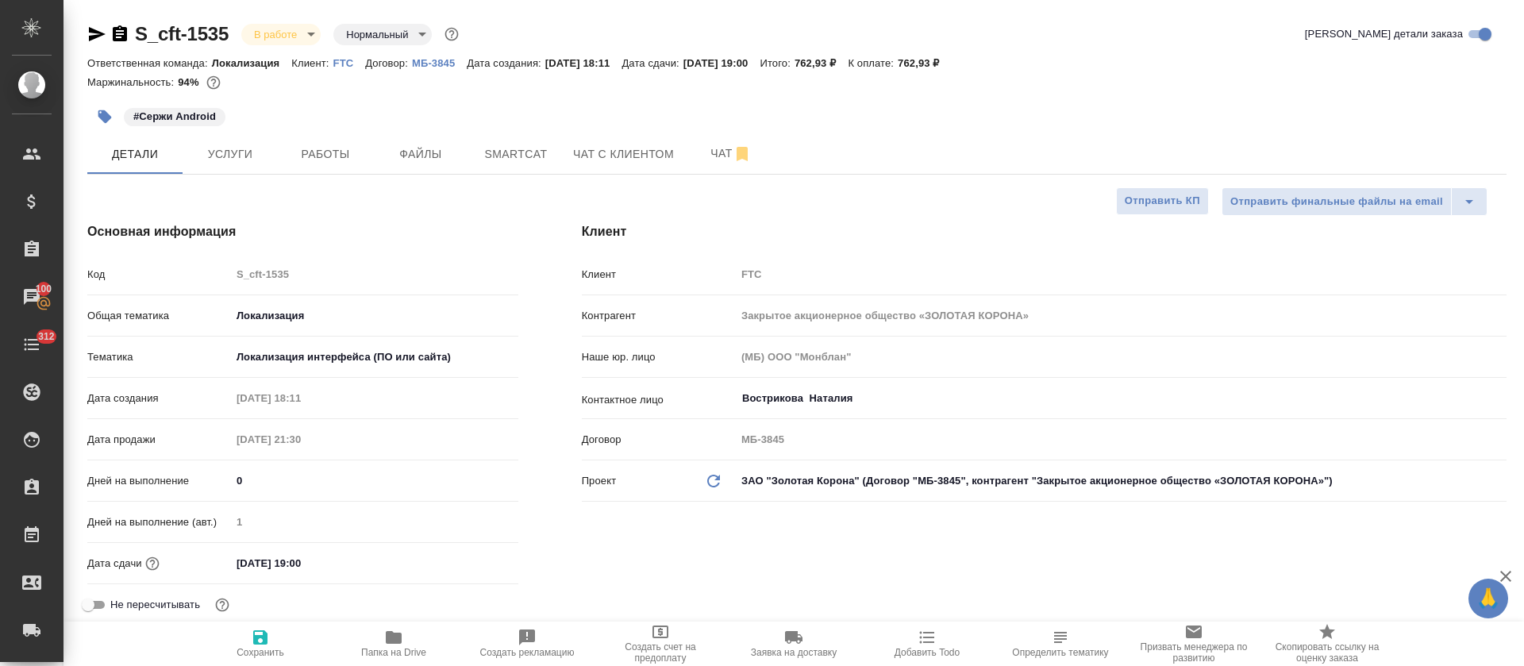
type textarea "x"
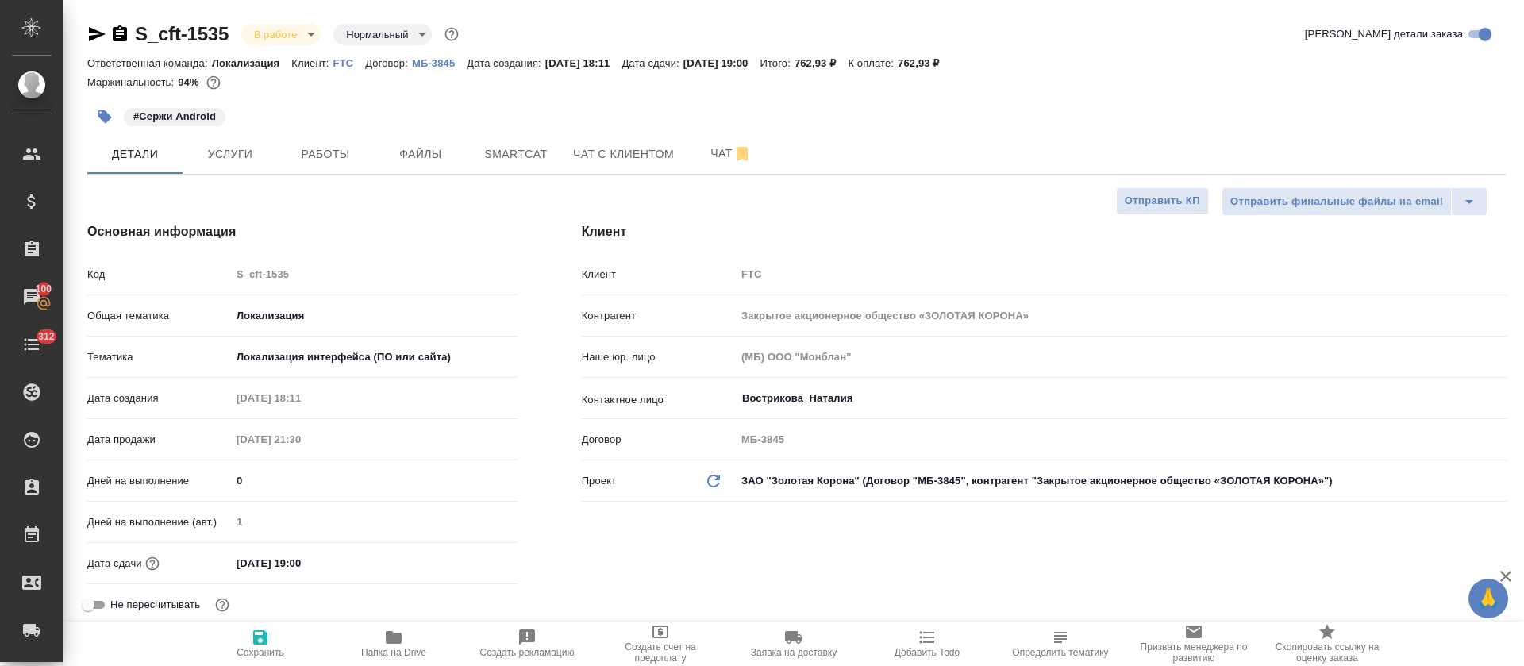
type textarea "x"
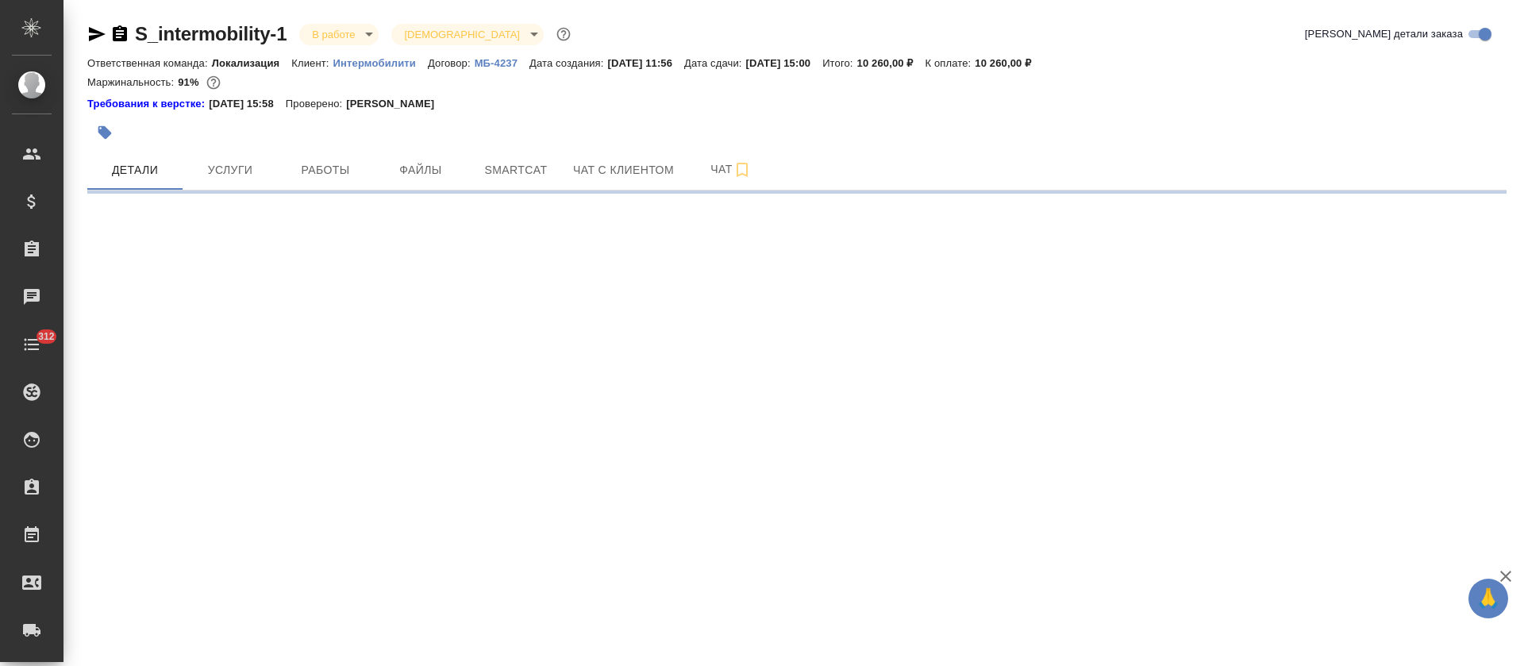
click at [94, 27] on icon "button" at bounding box center [96, 34] width 19 height 19
select select "RU"
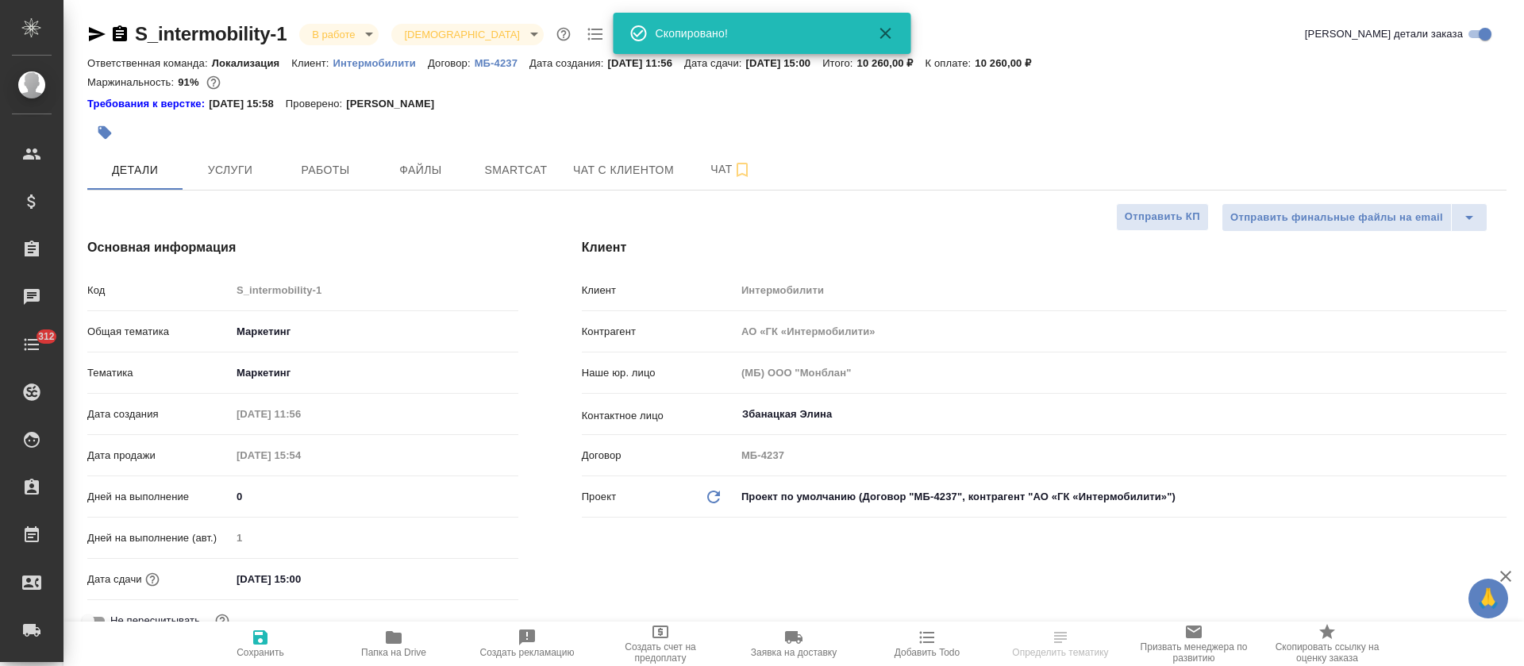
type textarea "x"
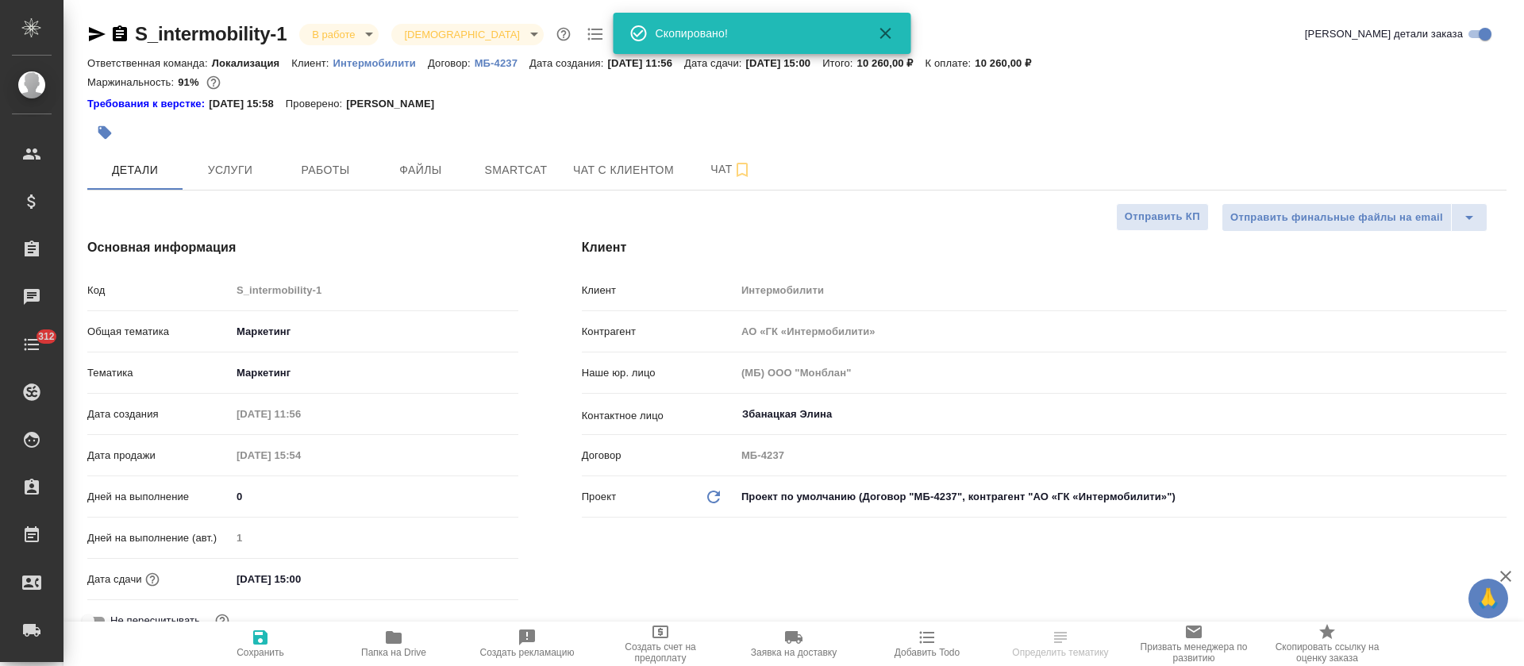
type textarea "x"
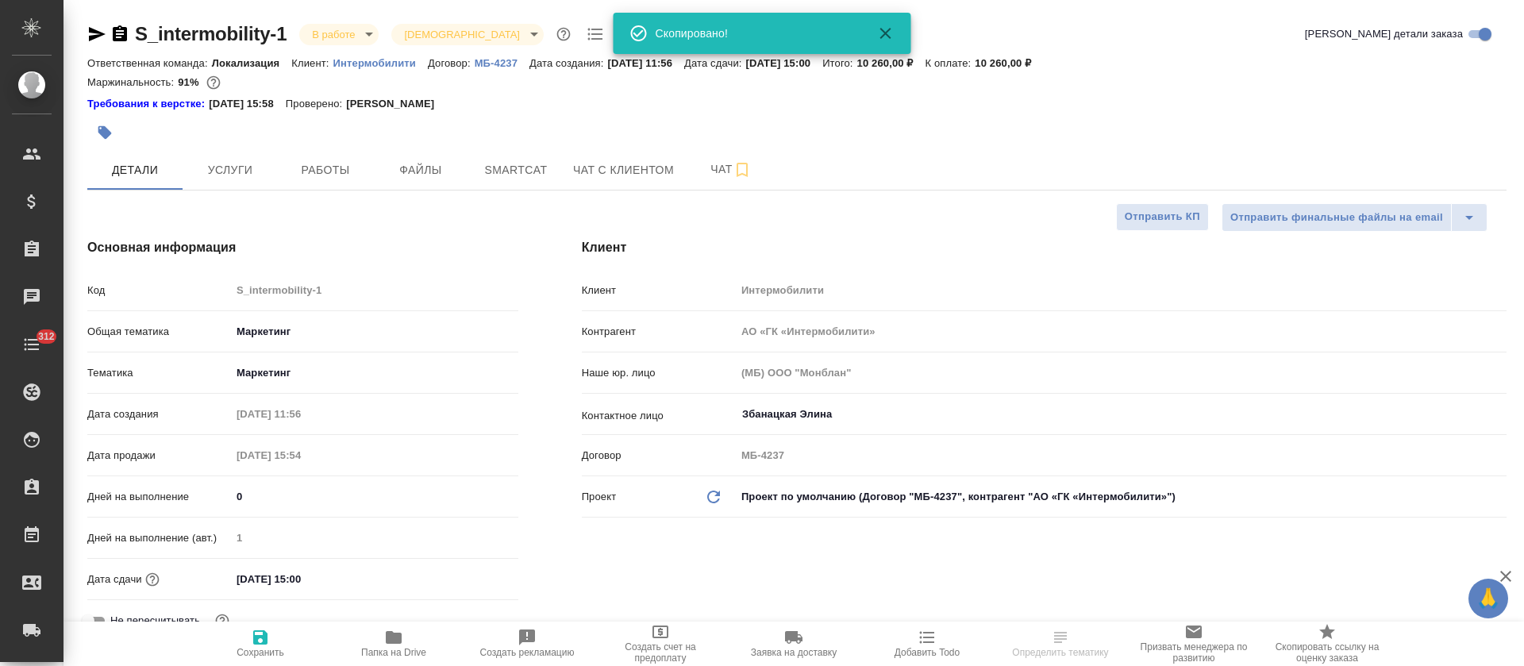
type textarea "x"
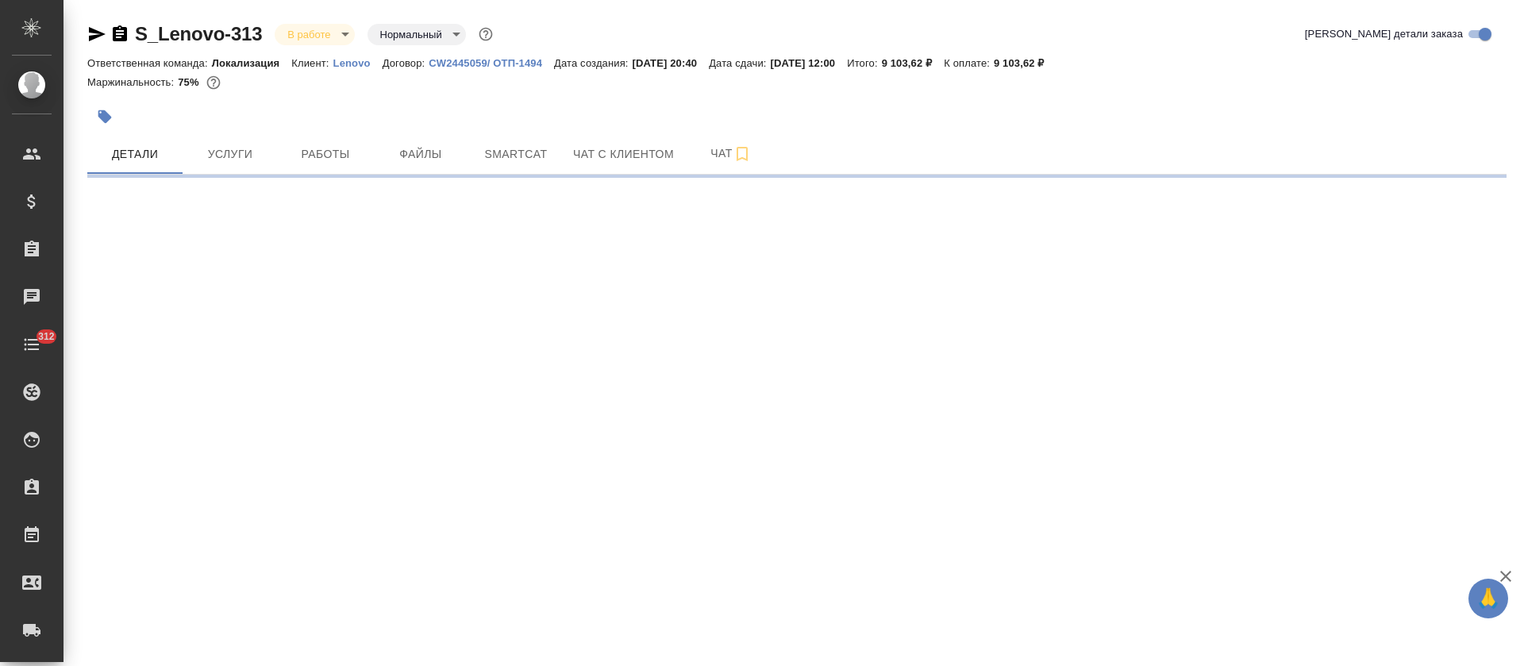
select select "RU"
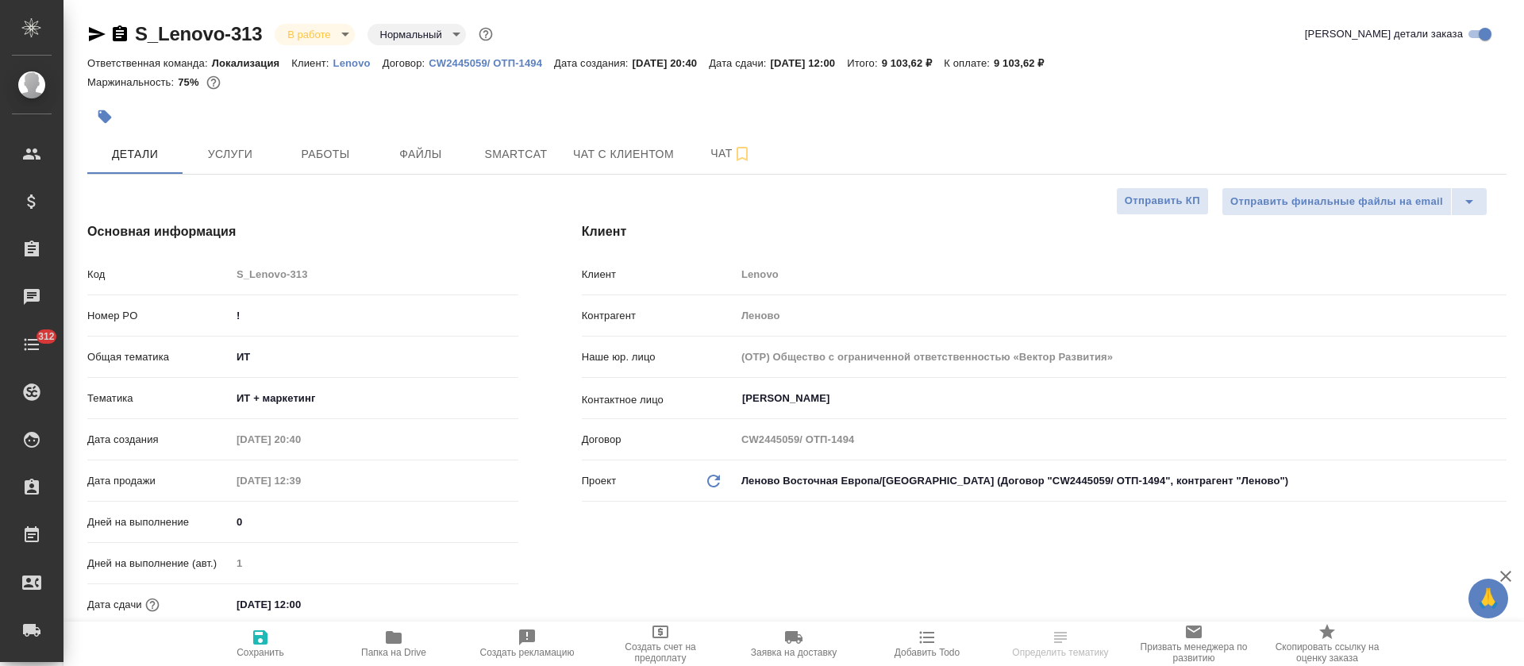
type textarea "x"
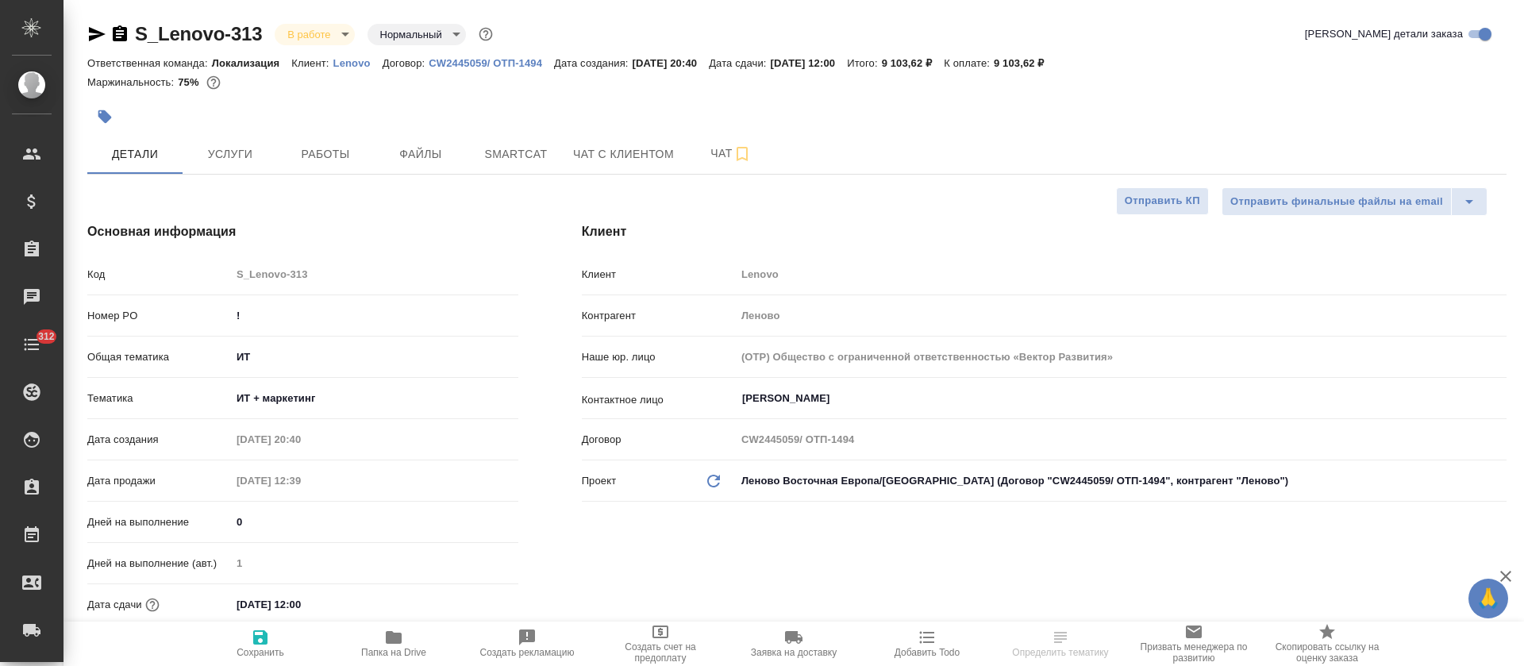
type textarea "x"
click at [321, 160] on span "Работы" at bounding box center [325, 154] width 76 height 20
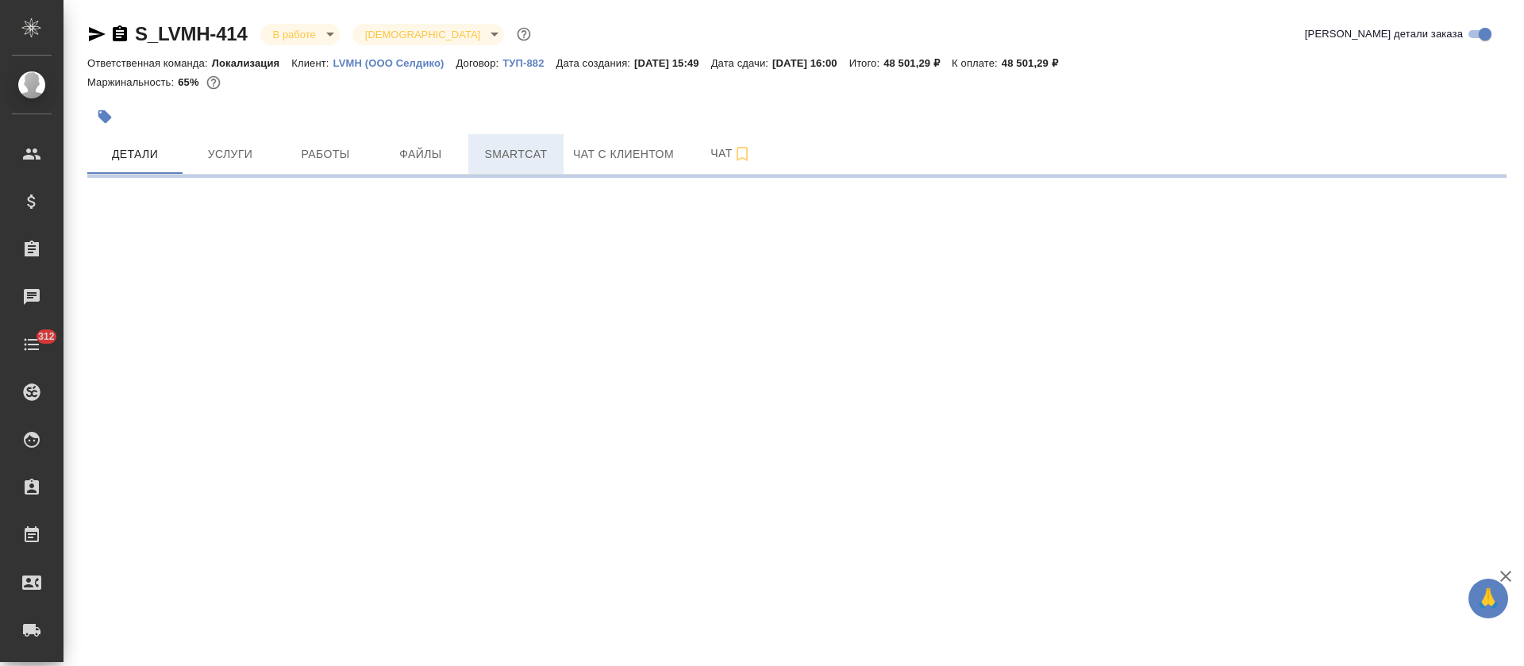
click at [522, 147] on span "Smartcat" at bounding box center [516, 154] width 76 height 20
select select "RU"
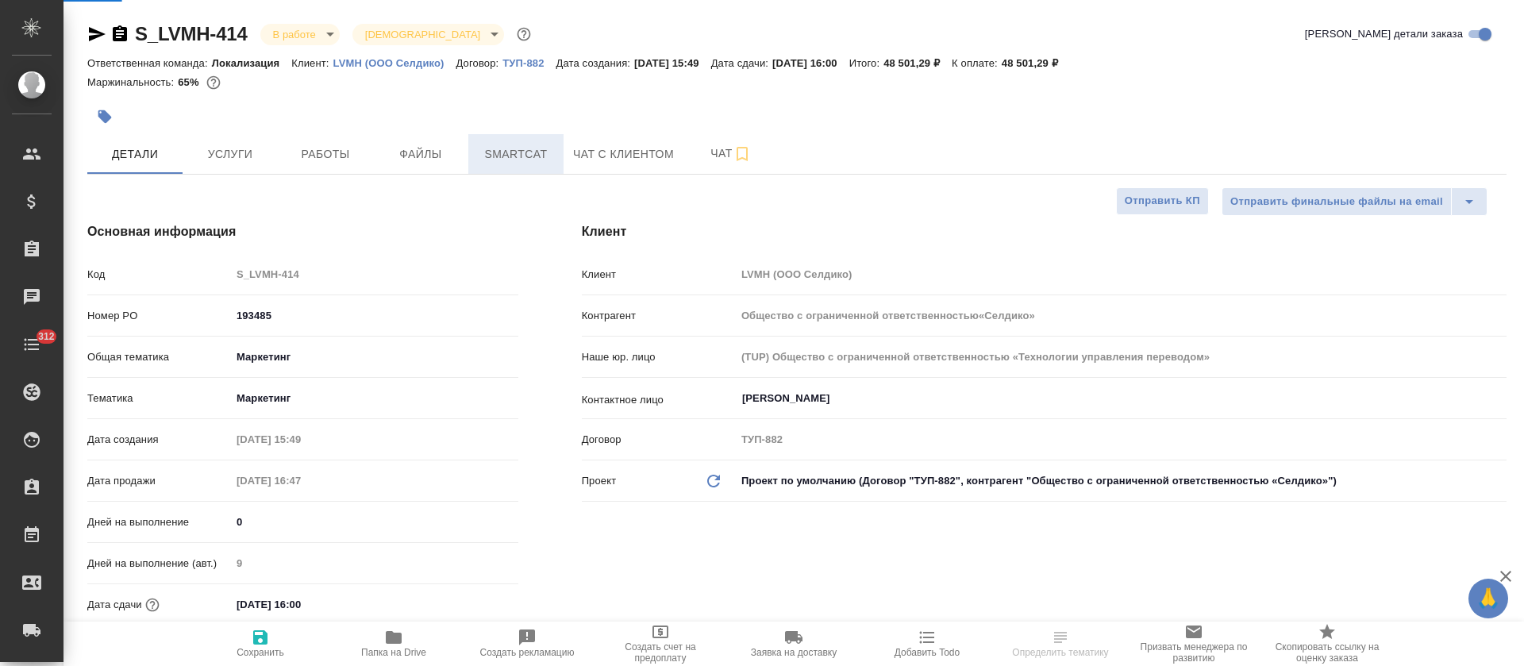
type textarea "x"
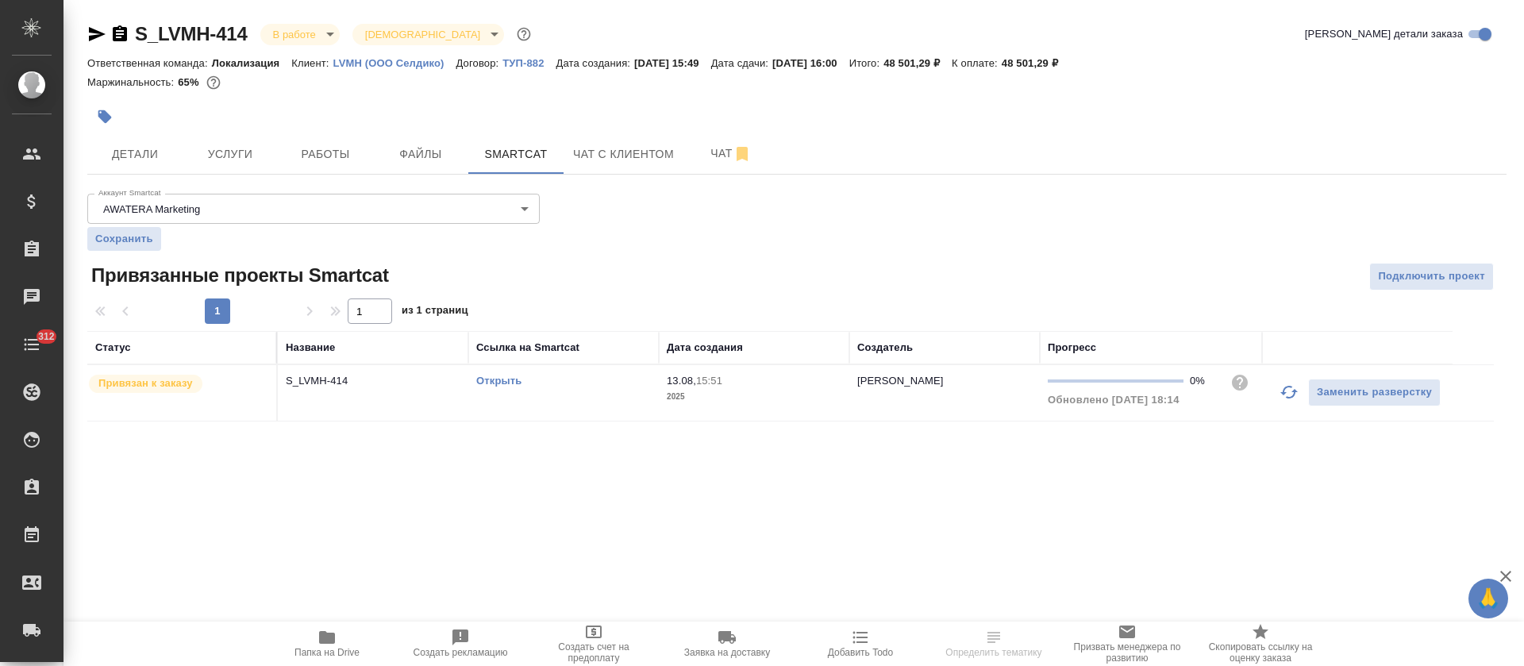
click at [1281, 390] on icon "button" at bounding box center [1289, 392] width 19 height 19
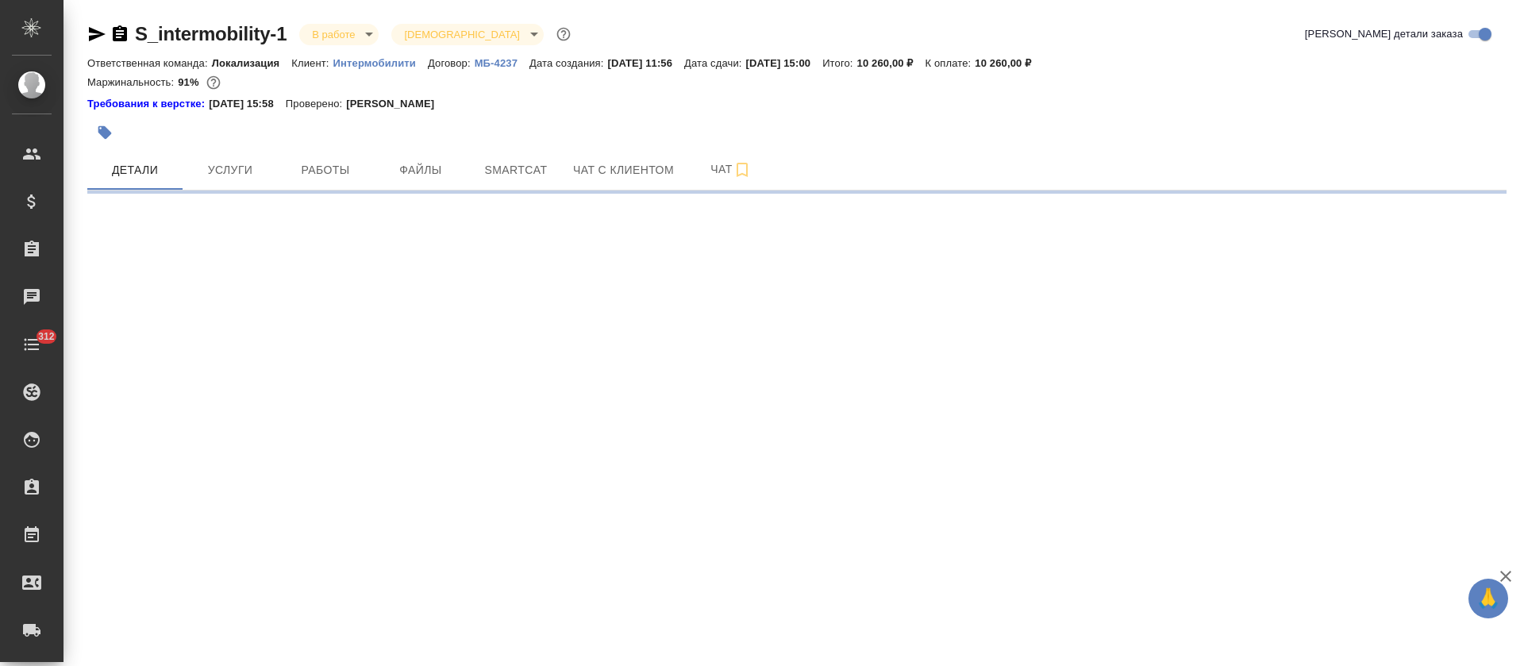
select select "RU"
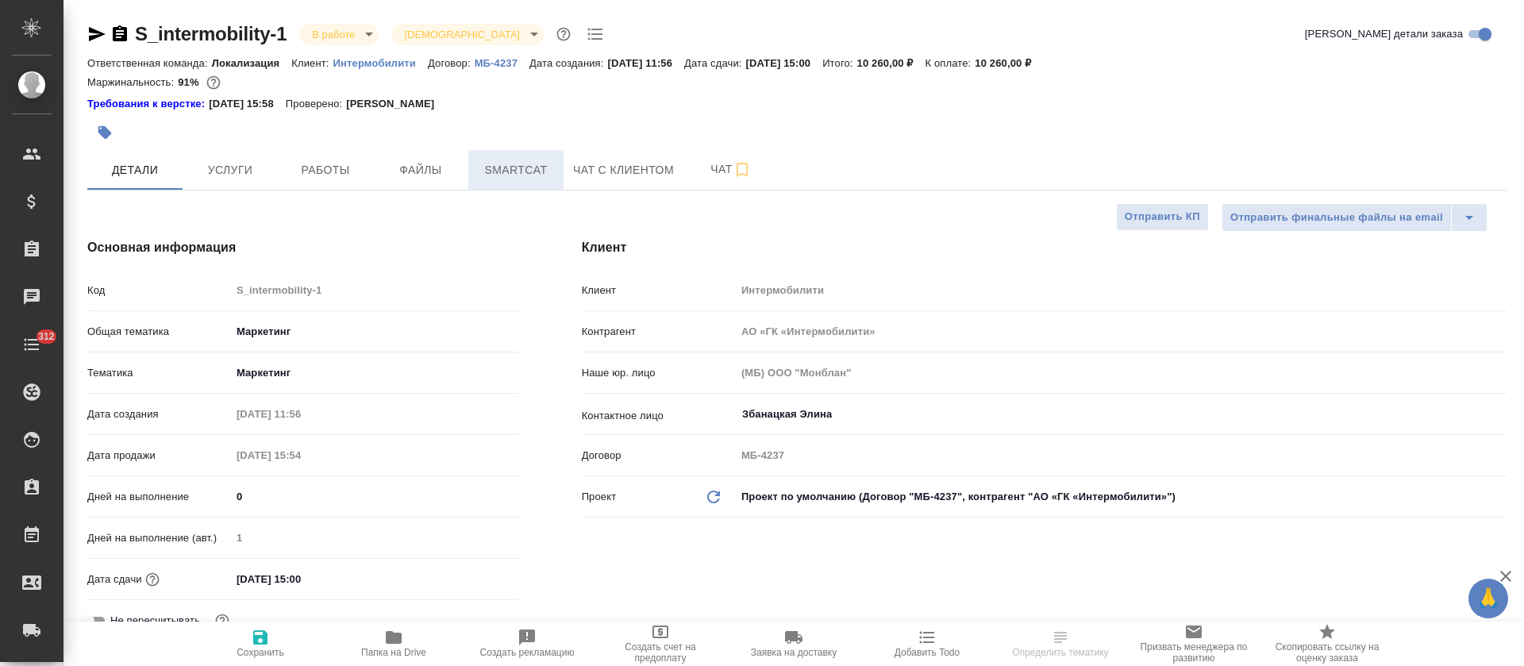
type textarea "x"
click at [551, 162] on span "Smartcat" at bounding box center [516, 170] width 76 height 20
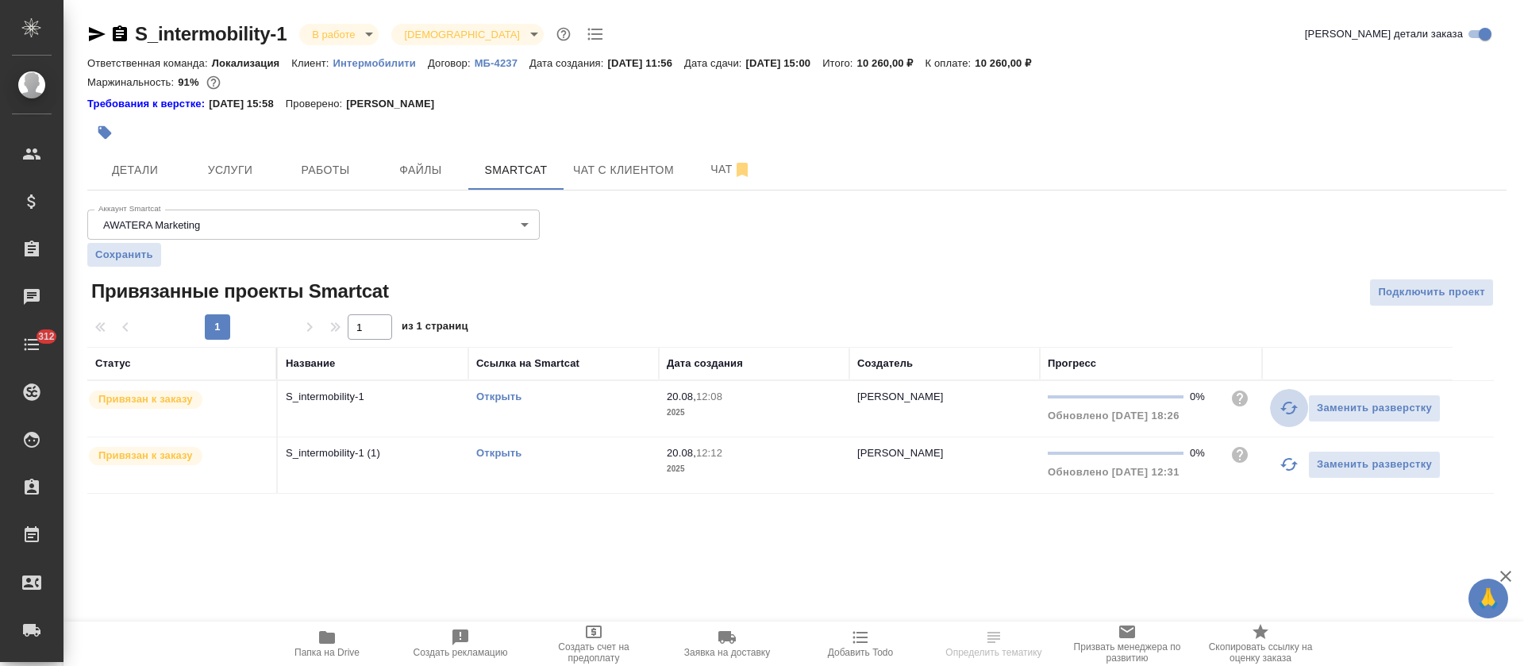
click at [1283, 414] on icon "button" at bounding box center [1289, 408] width 19 height 19
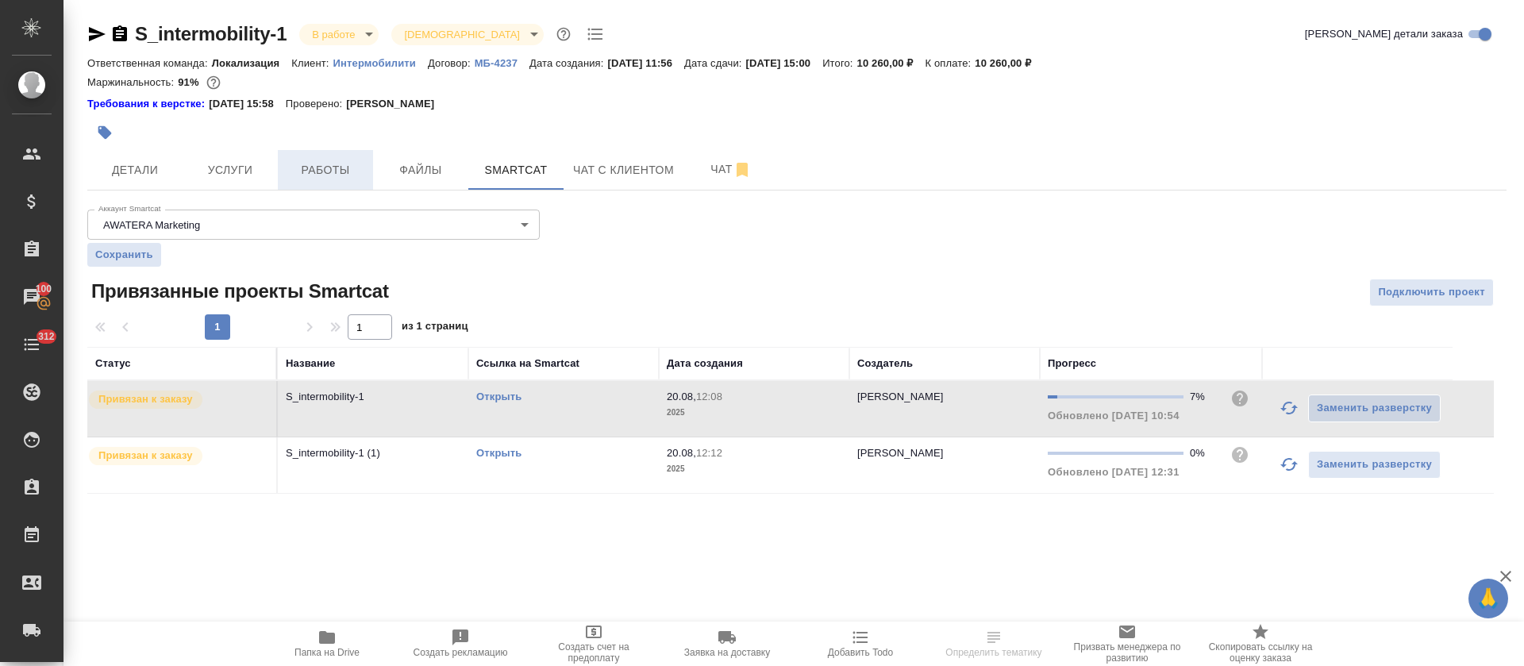
click at [310, 178] on span "Работы" at bounding box center [325, 170] width 76 height 20
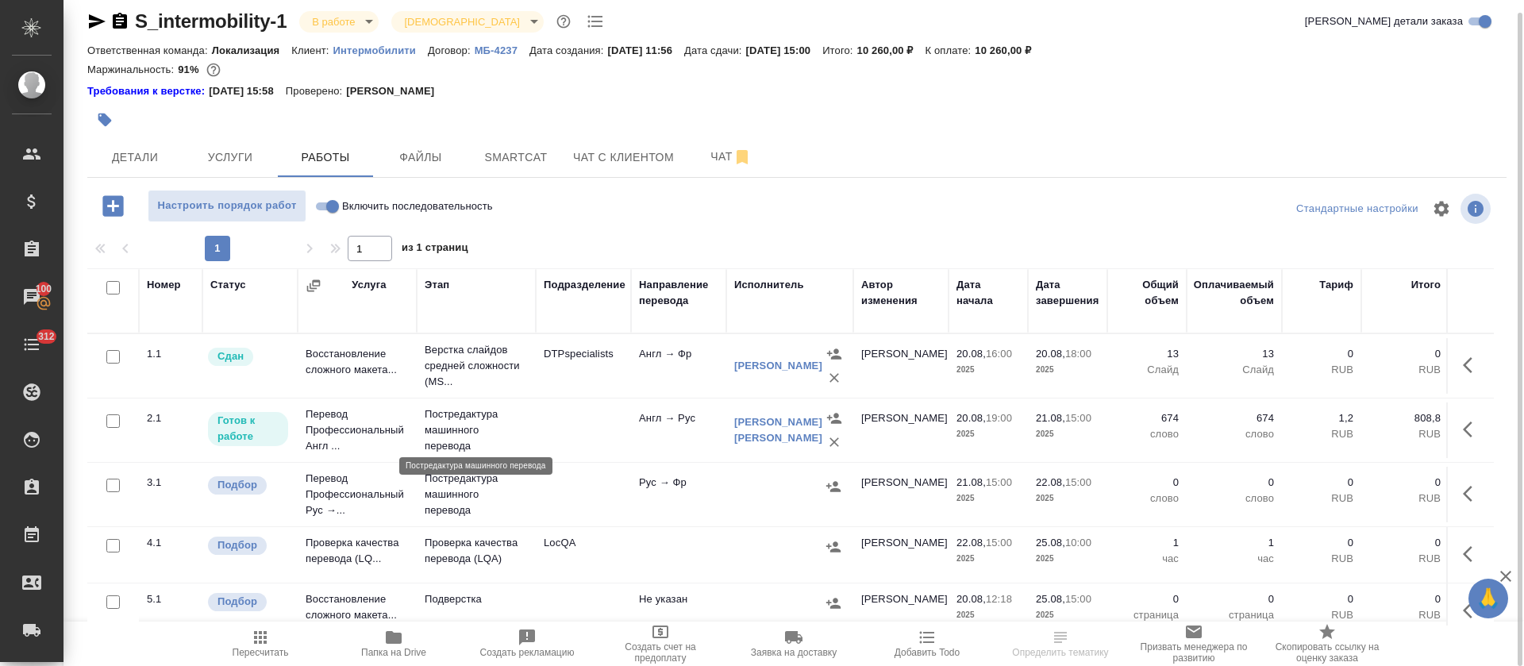
scroll to position [33, 0]
